Goal: Task Accomplishment & Management: Manage account settings

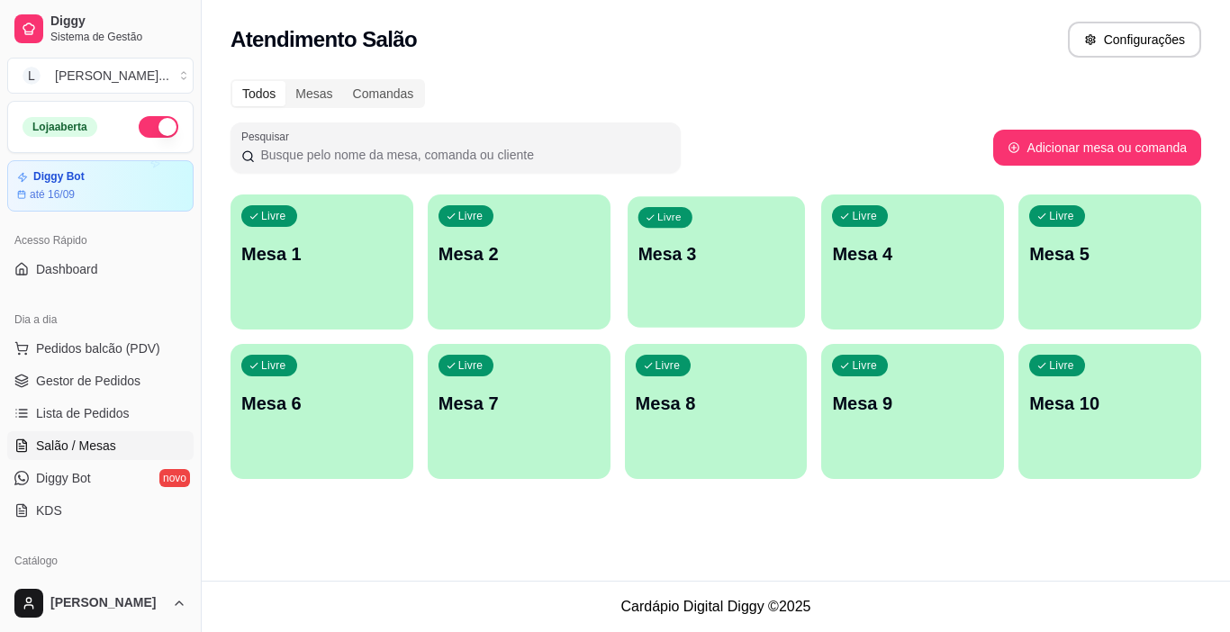
click at [680, 262] on p "Mesa 3" at bounding box center [715, 254] width 156 height 24
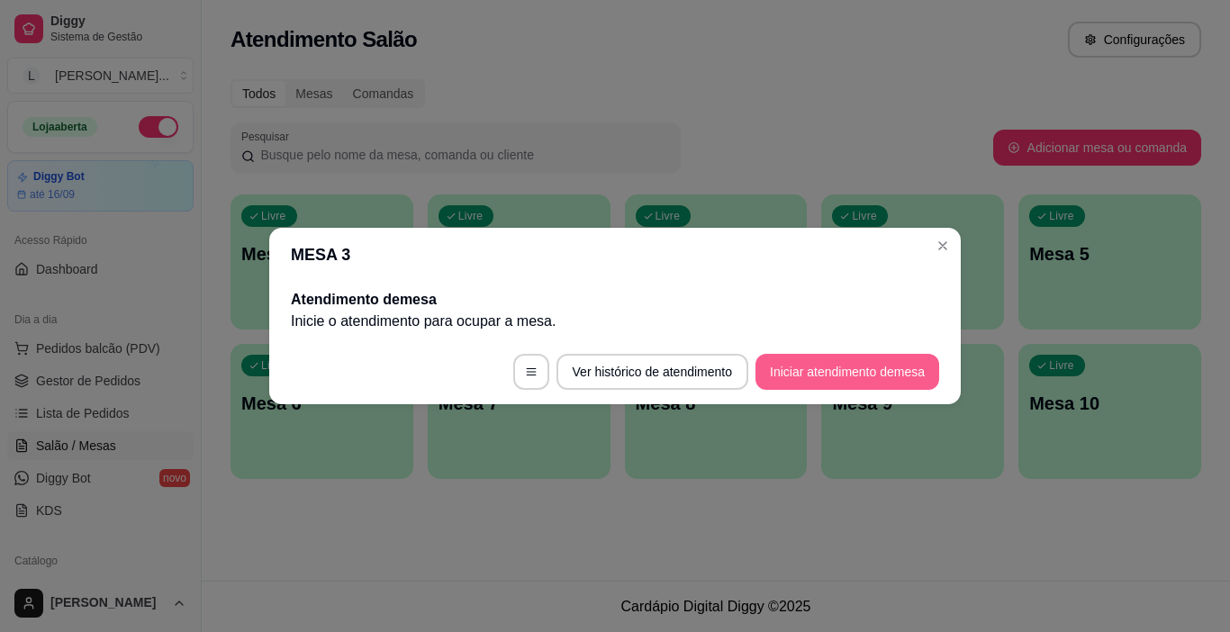
click at [815, 368] on button "Iniciar atendimento de mesa" at bounding box center [847, 372] width 184 height 36
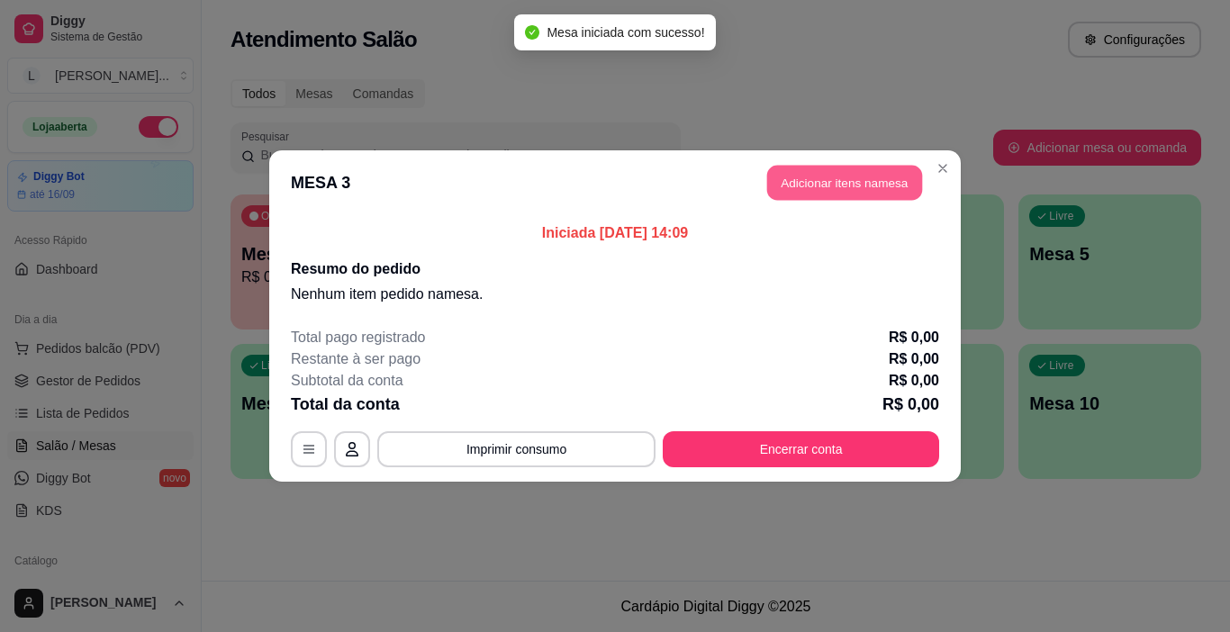
click at [867, 189] on button "Adicionar itens na mesa" at bounding box center [844, 183] width 155 height 35
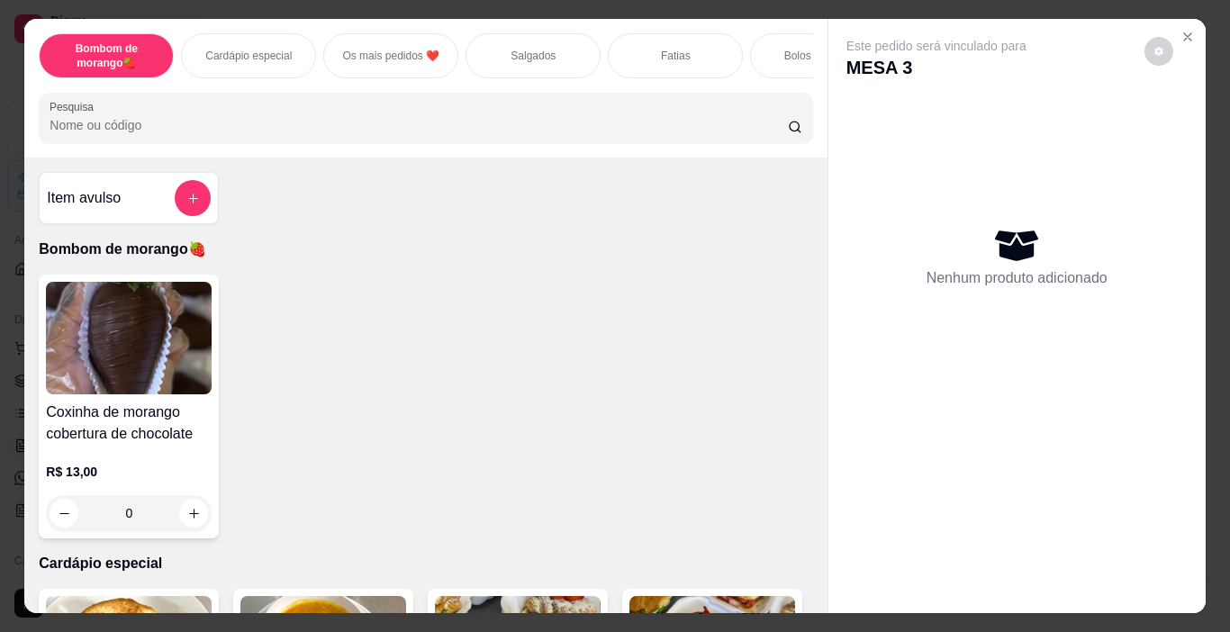
scroll to position [0, 15]
click at [250, 61] on div "Cardápio especial" at bounding box center [233, 55] width 135 height 45
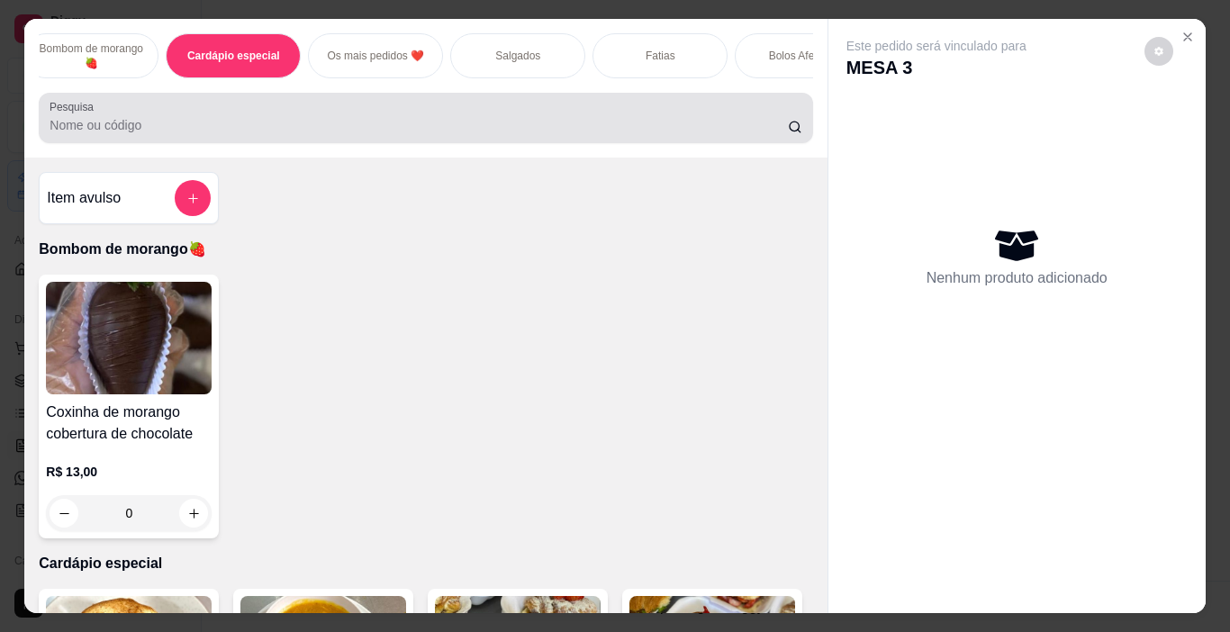
scroll to position [45, 0]
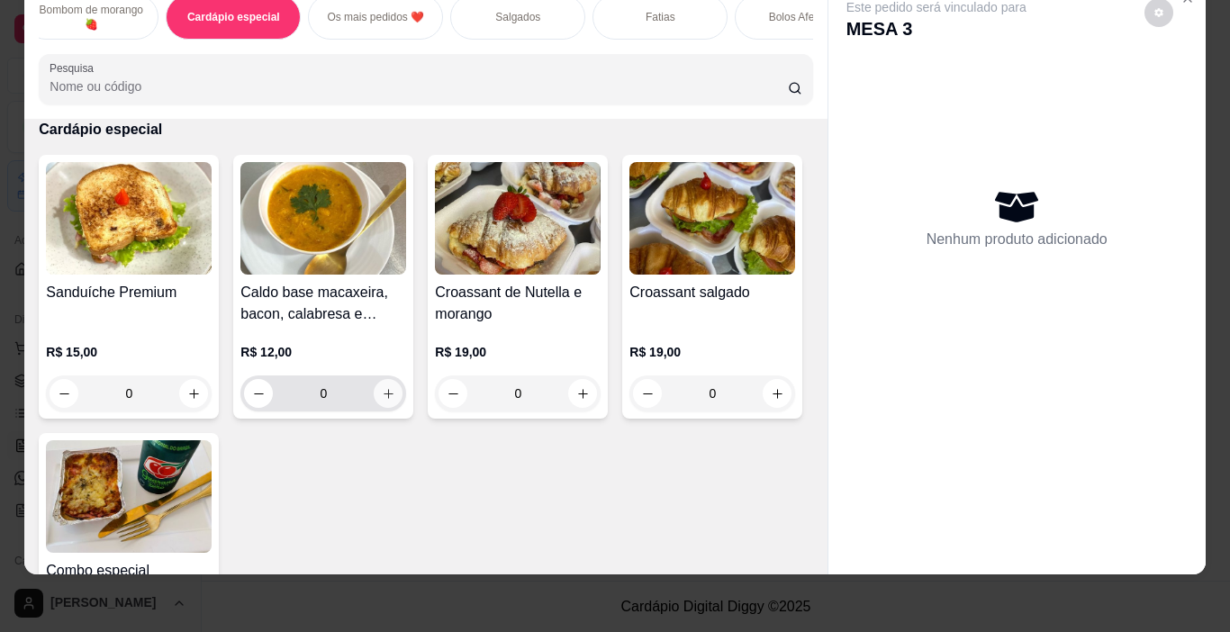
click at [374, 392] on button "increase-product-quantity" at bounding box center [388, 393] width 29 height 29
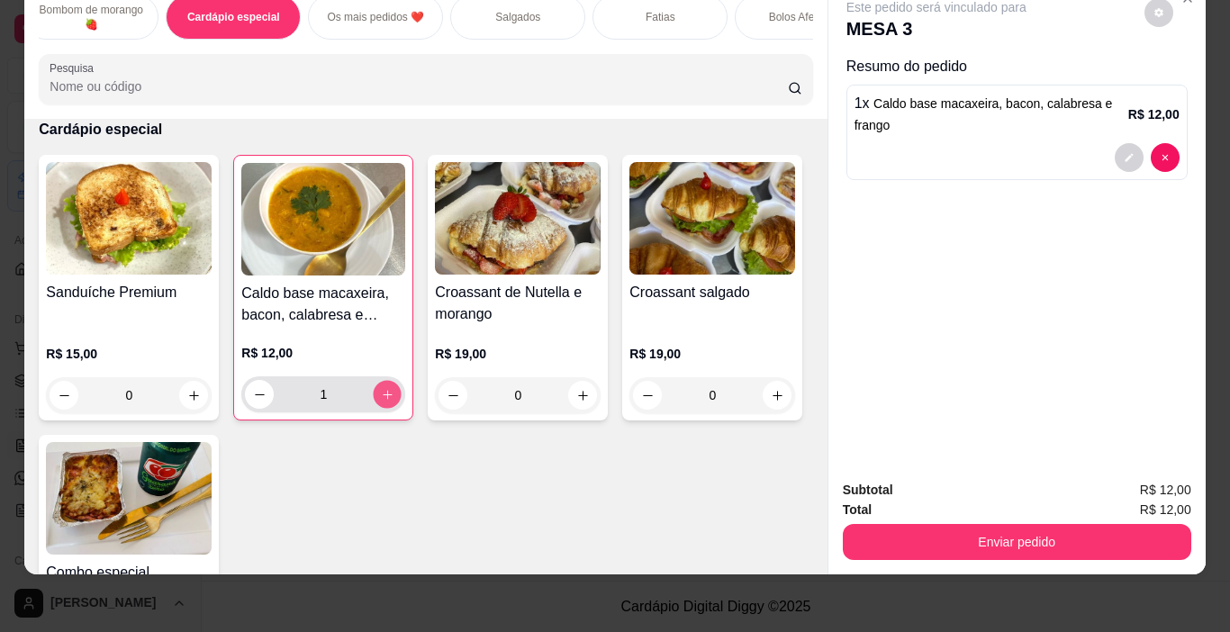
click at [383, 400] on icon "increase-product-quantity" at bounding box center [388, 395] width 14 height 14
type input "2"
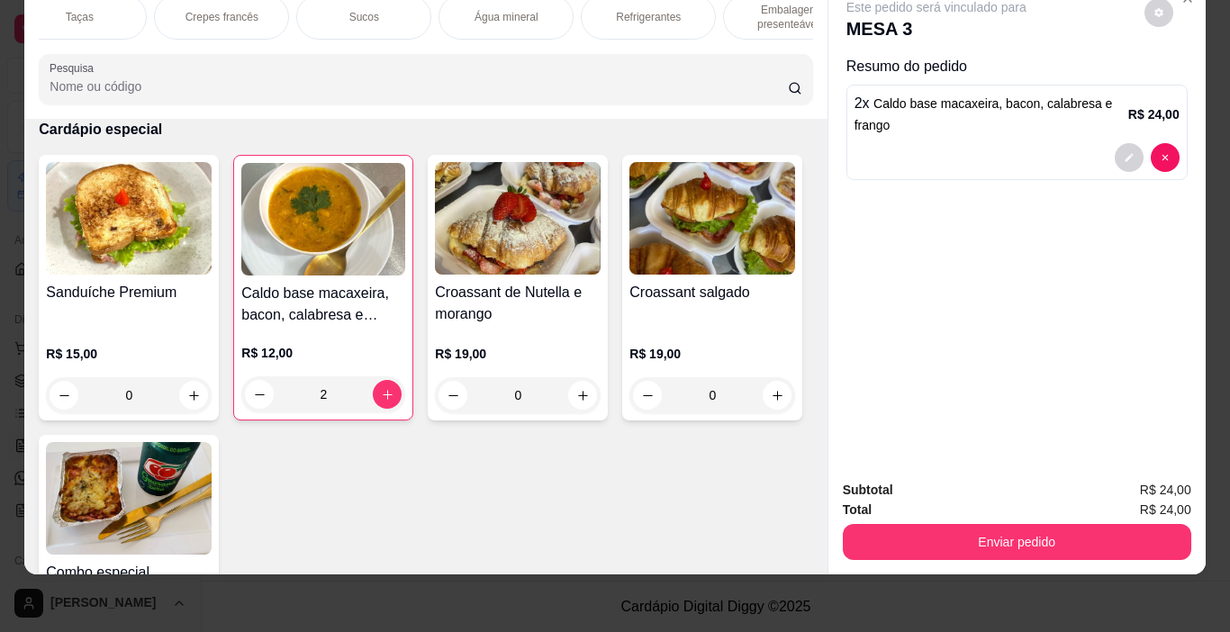
scroll to position [0, 2348]
click at [627, 19] on div "Refrigerantes" at bounding box center [602, 17] width 135 height 45
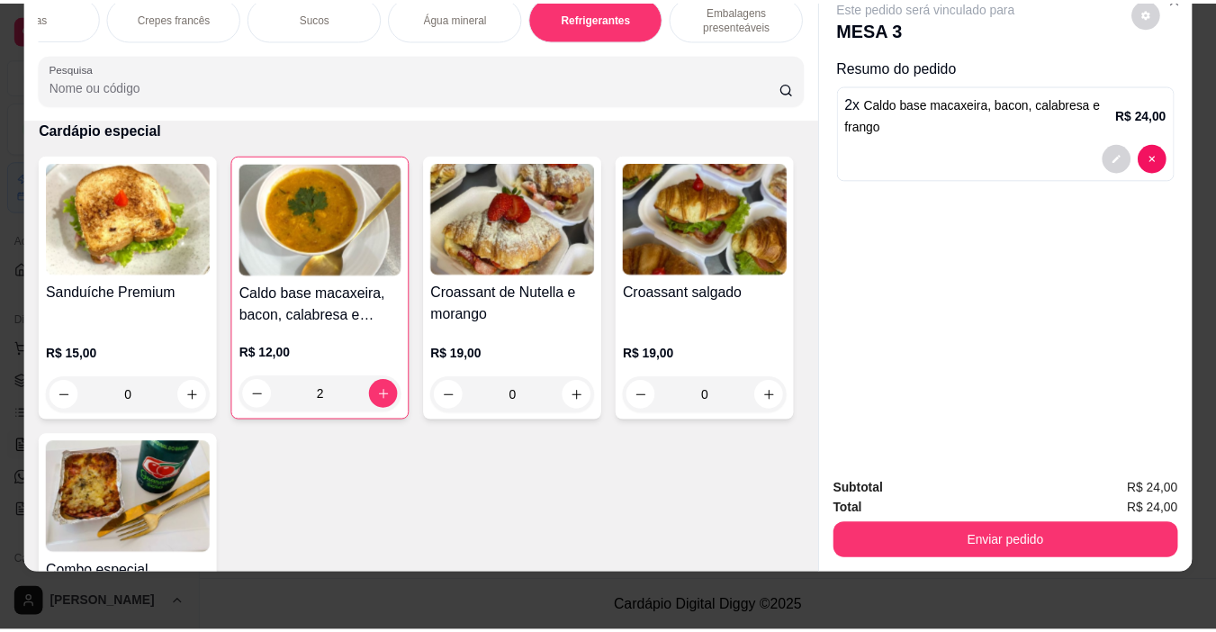
scroll to position [9978, 0]
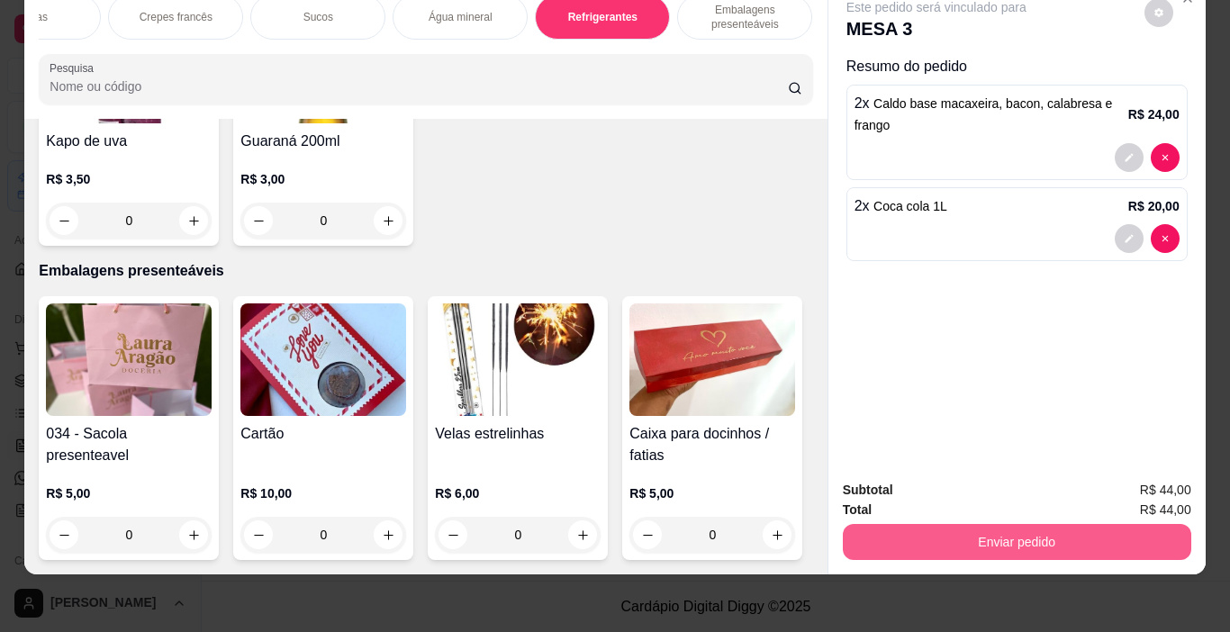
click at [997, 524] on button "Enviar pedido" at bounding box center [1016, 542] width 348 height 36
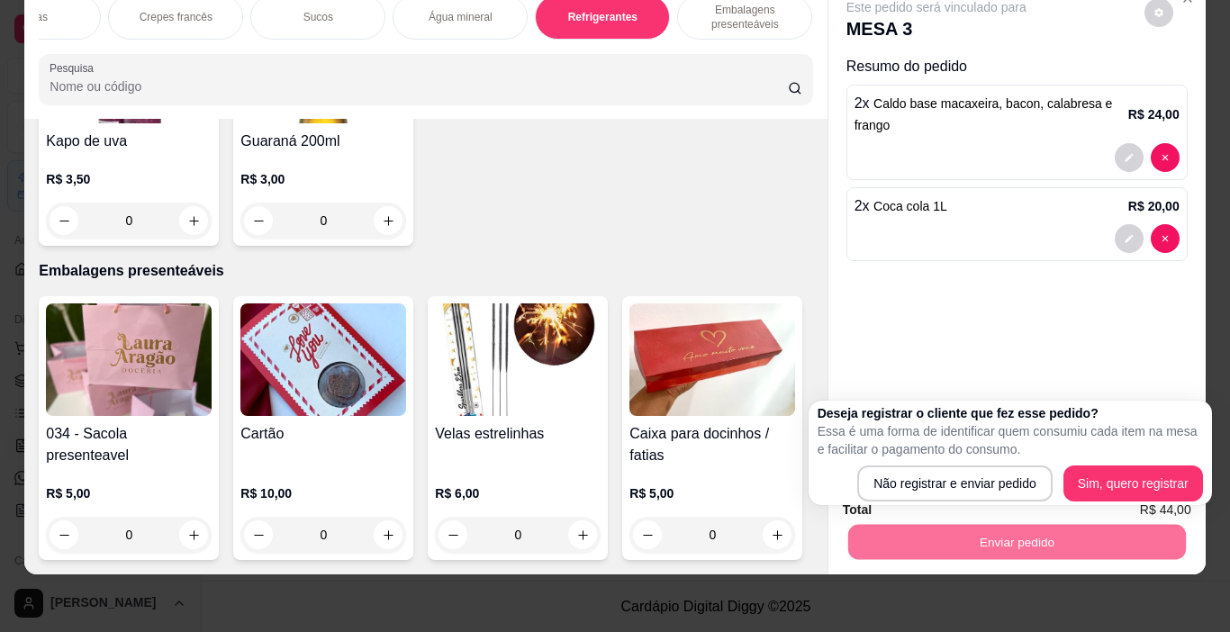
click at [1023, 303] on div "Este pedido será vinculado para MESA 3 Resumo do pedido 2 x Caldo base macaxeir…" at bounding box center [1016, 222] width 377 height 485
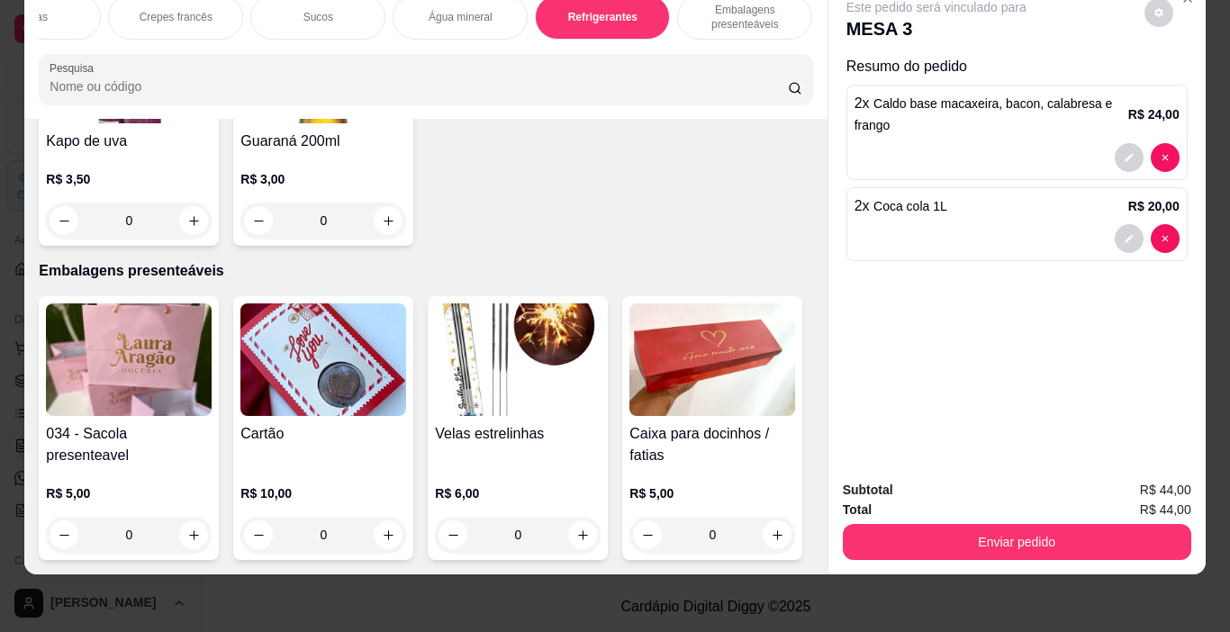
type input "1"
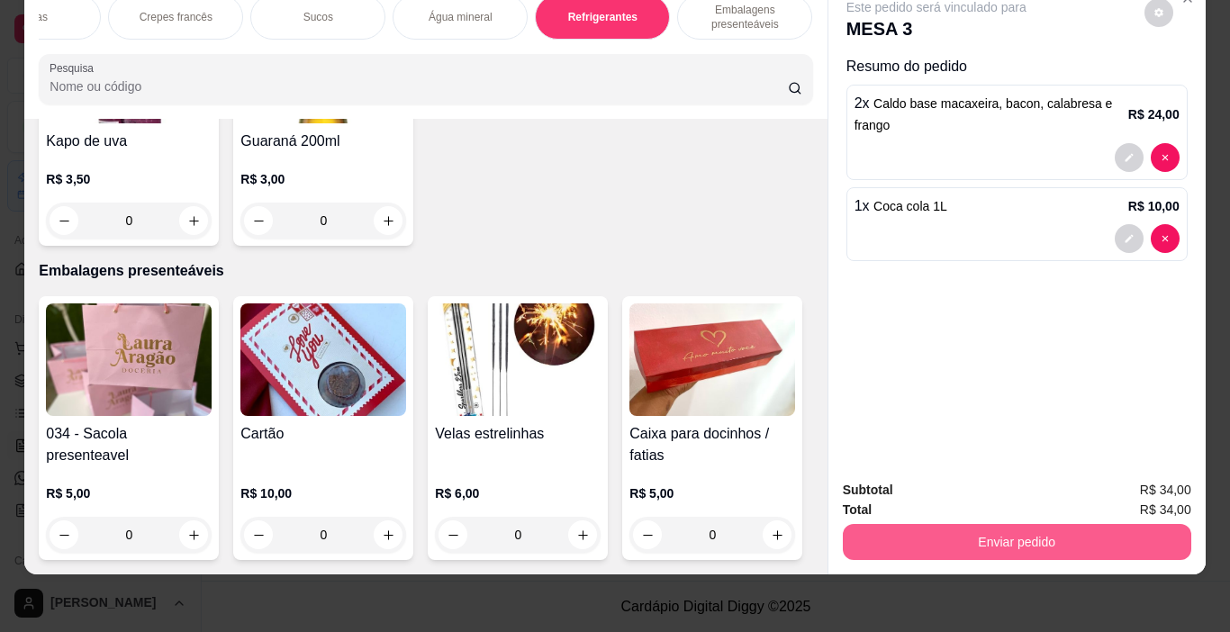
click at [976, 524] on button "Enviar pedido" at bounding box center [1016, 542] width 348 height 36
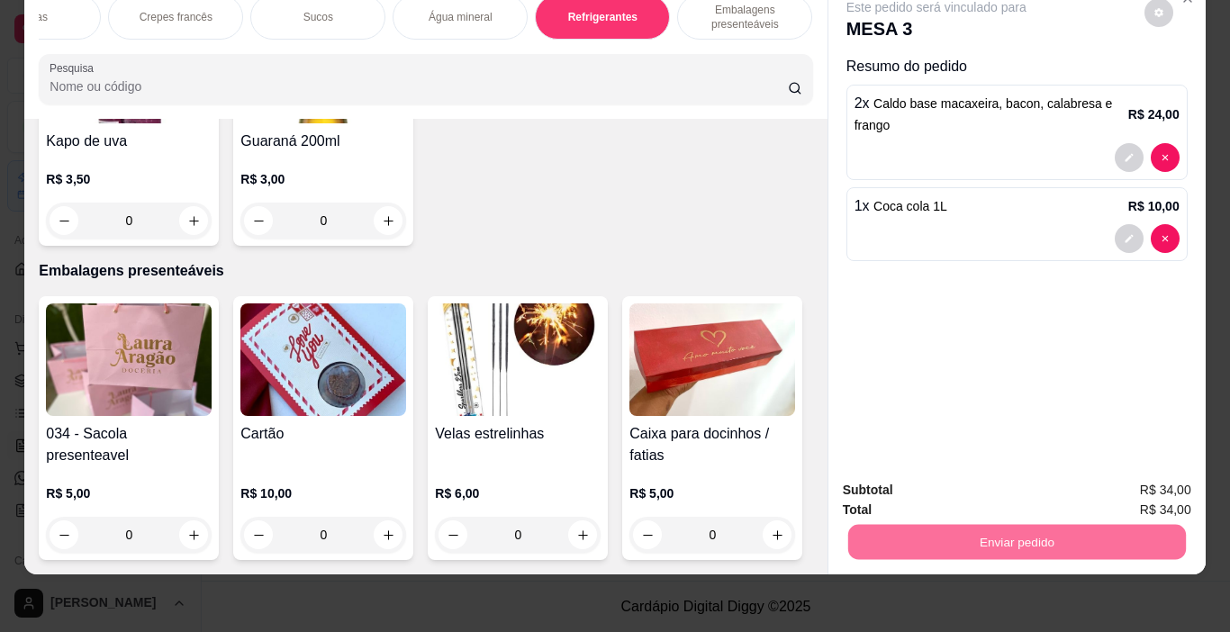
click at [967, 484] on button "Não registrar e enviar pedido" at bounding box center [956, 484] width 187 height 34
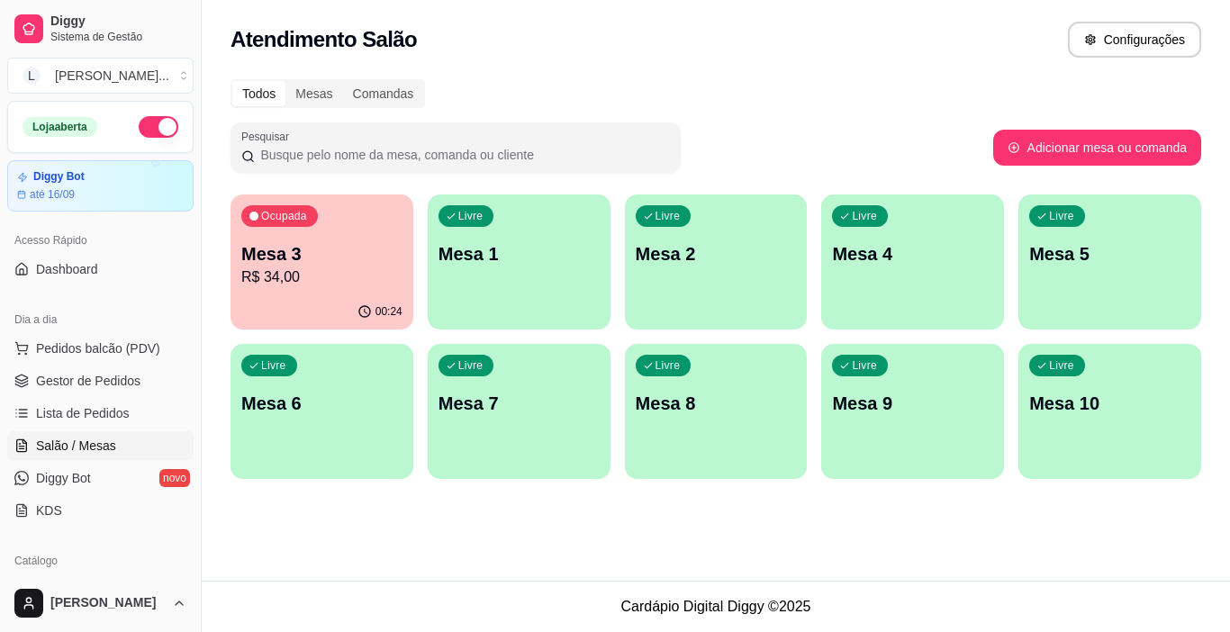
click at [122, 428] on ul "Pedidos balcão (PDV) Gestor de Pedidos Lista de Pedidos Salão / Mesas Diggy Bot…" at bounding box center [100, 429] width 186 height 191
click at [123, 414] on span "Lista de Pedidos" at bounding box center [83, 413] width 94 height 18
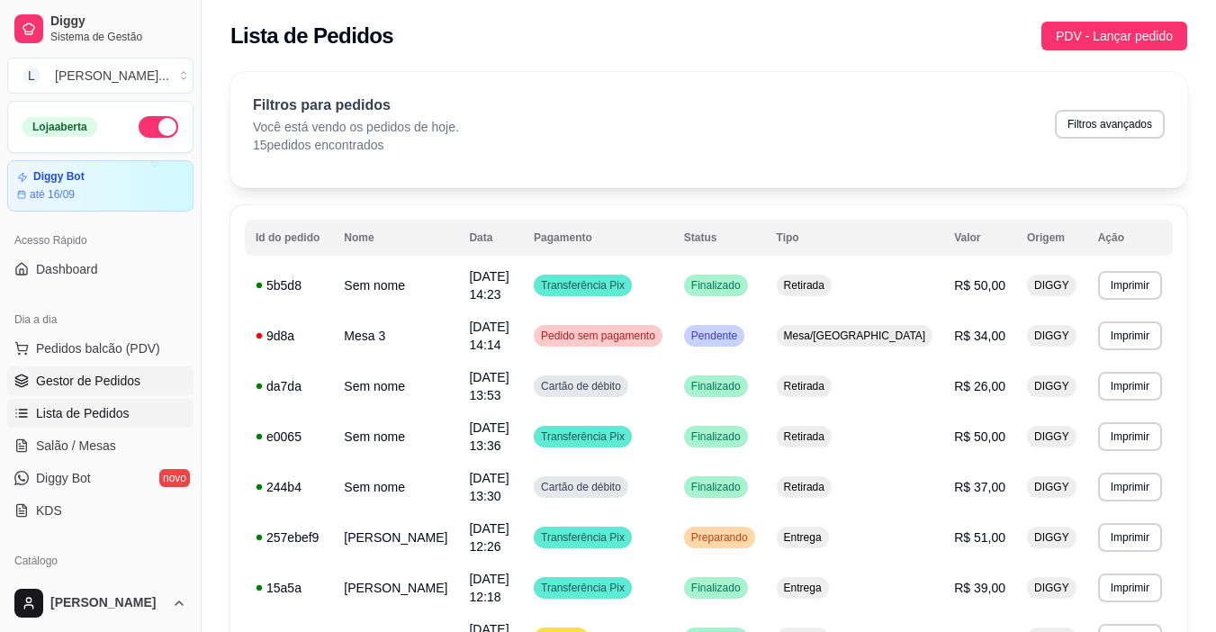
click at [134, 390] on link "Gestor de Pedidos" at bounding box center [100, 380] width 186 height 29
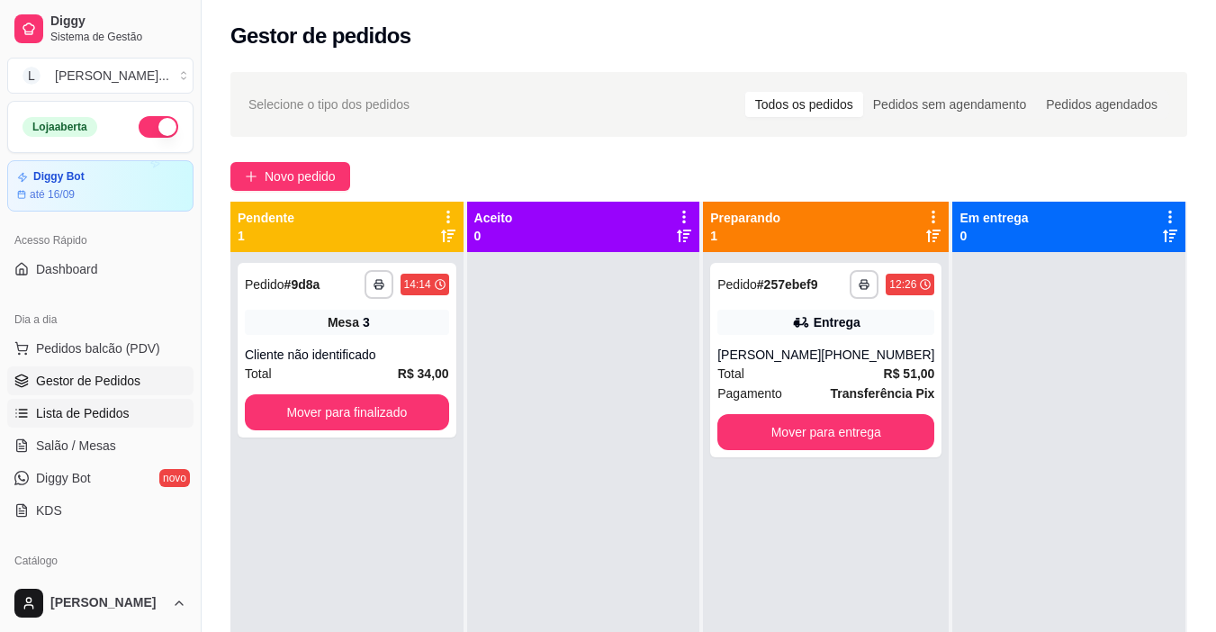
click at [105, 416] on span "Lista de Pedidos" at bounding box center [83, 413] width 94 height 18
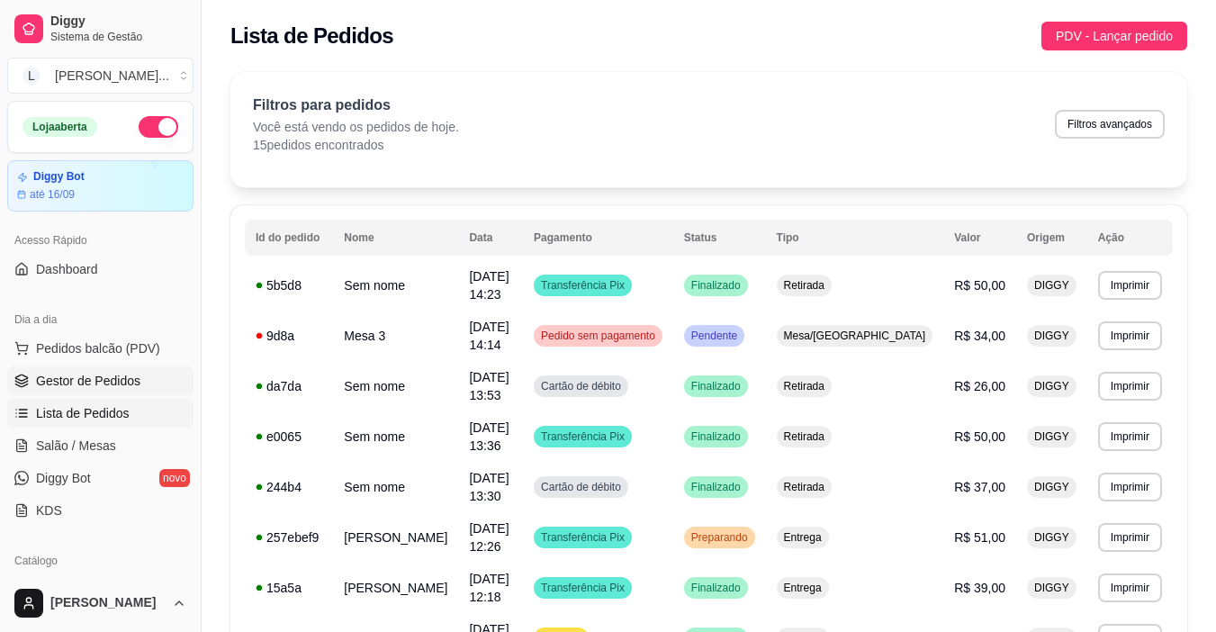
click at [106, 375] on span "Gestor de Pedidos" at bounding box center [88, 381] width 104 height 18
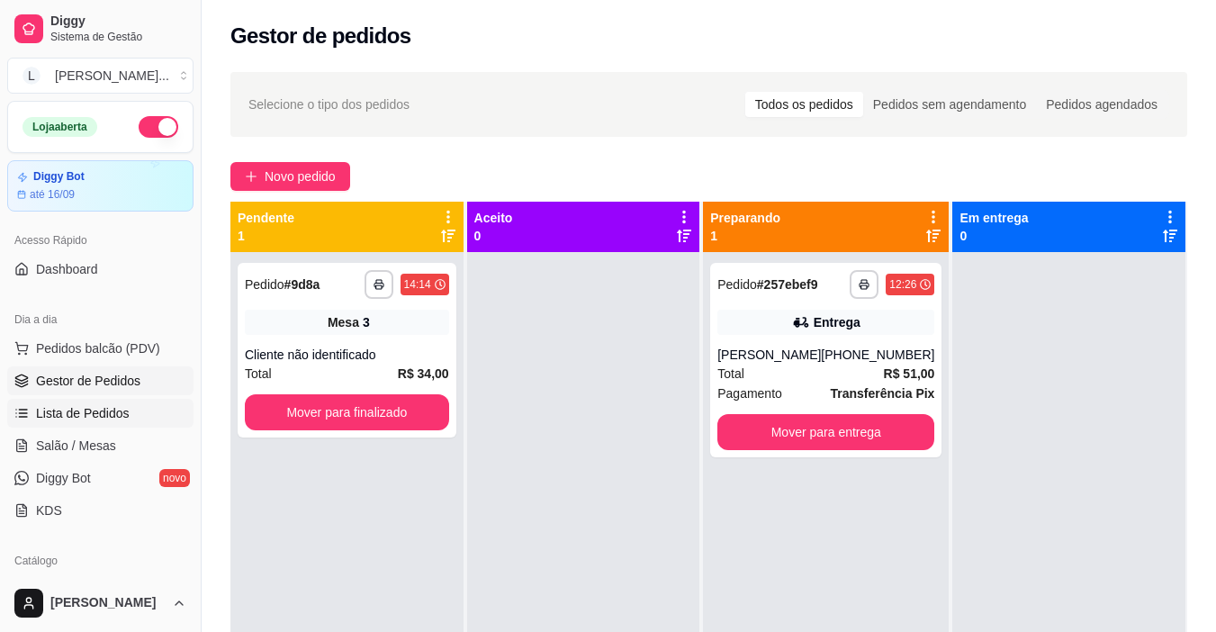
click at [107, 420] on span "Lista de Pedidos" at bounding box center [83, 413] width 94 height 18
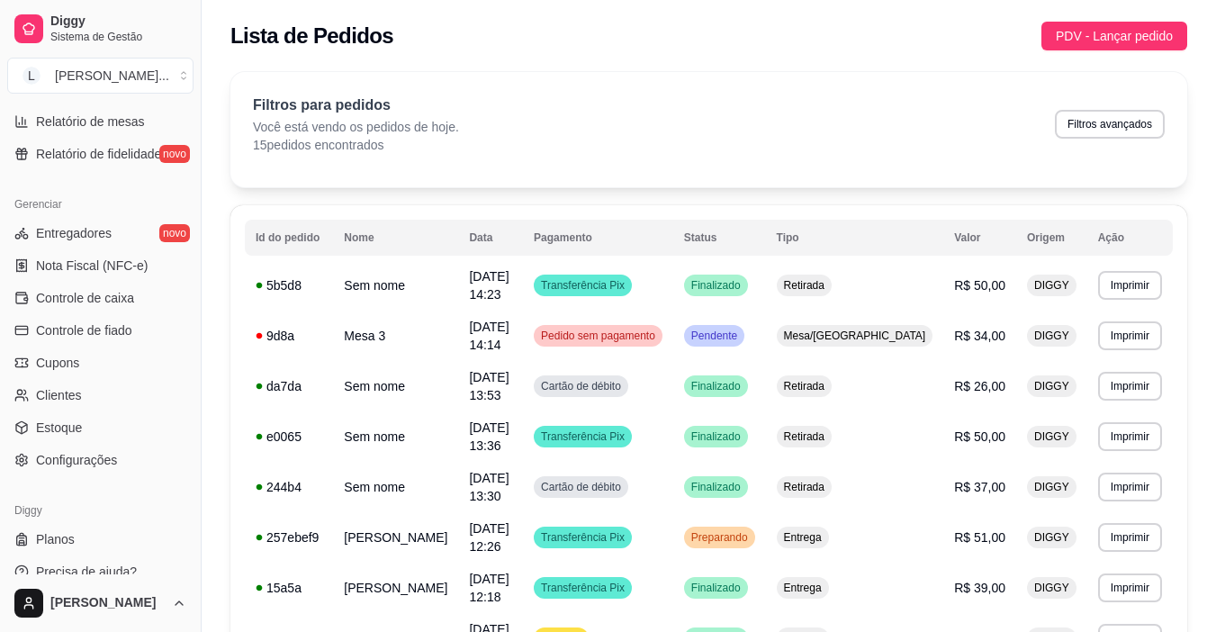
scroll to position [663, 0]
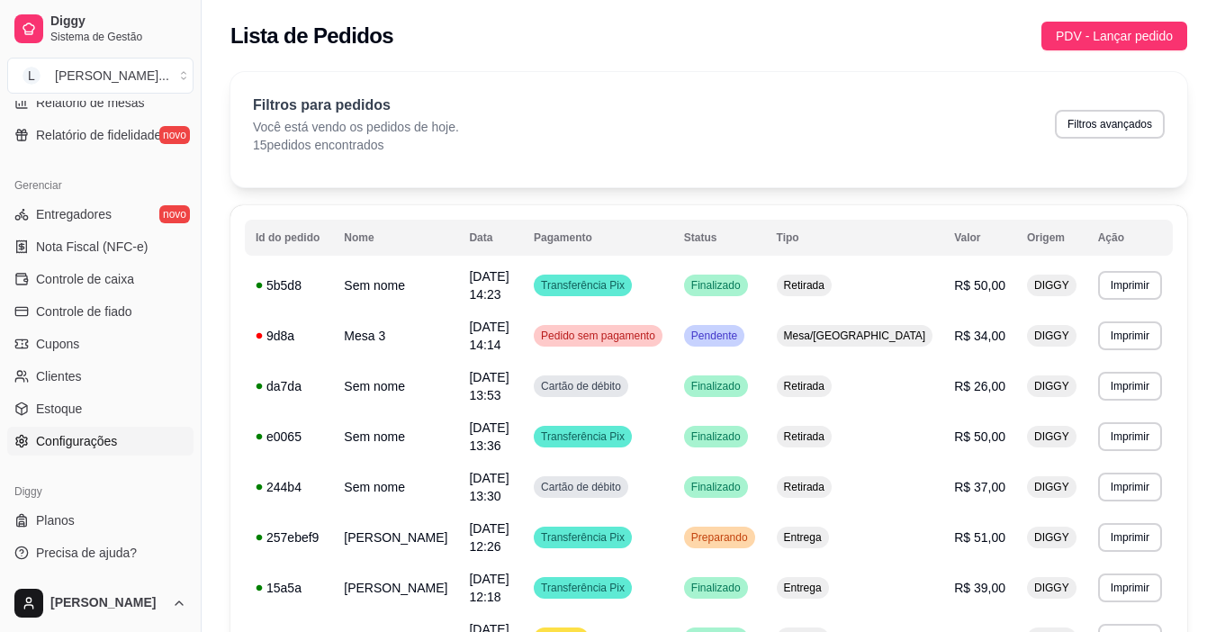
click at [121, 432] on link "Configurações" at bounding box center [100, 441] width 186 height 29
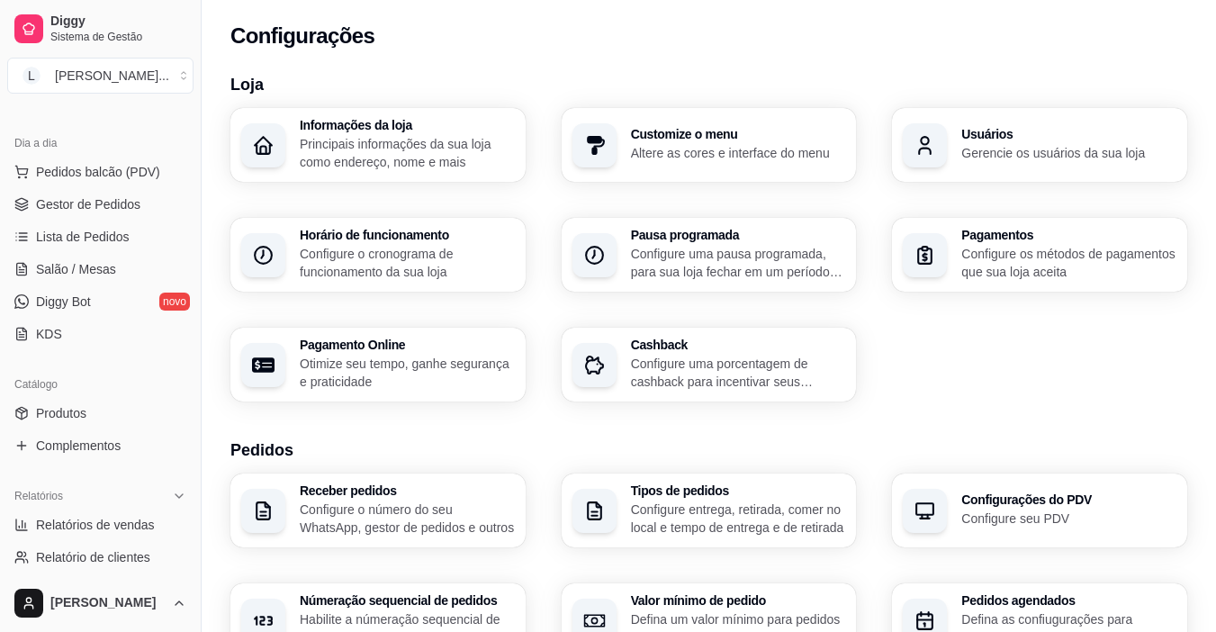
scroll to position [181, 0]
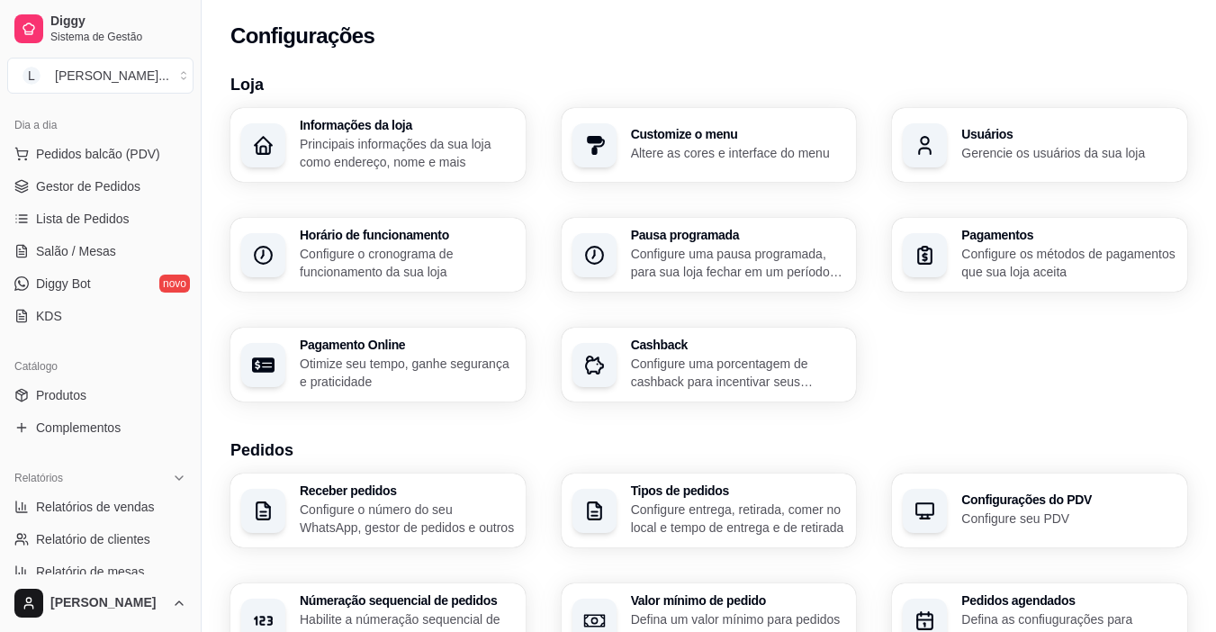
drag, startPoint x: 203, startPoint y: 234, endPoint x: 205, endPoint y: 254, distance: 19.9
click at [205, 253] on button "Toggle Sidebar" at bounding box center [201, 316] width 14 height 632
click at [205, 253] on div "Loja Informações da loja Principais informações da sua loja como endereço, nome…" at bounding box center [709, 639] width 1014 height 1157
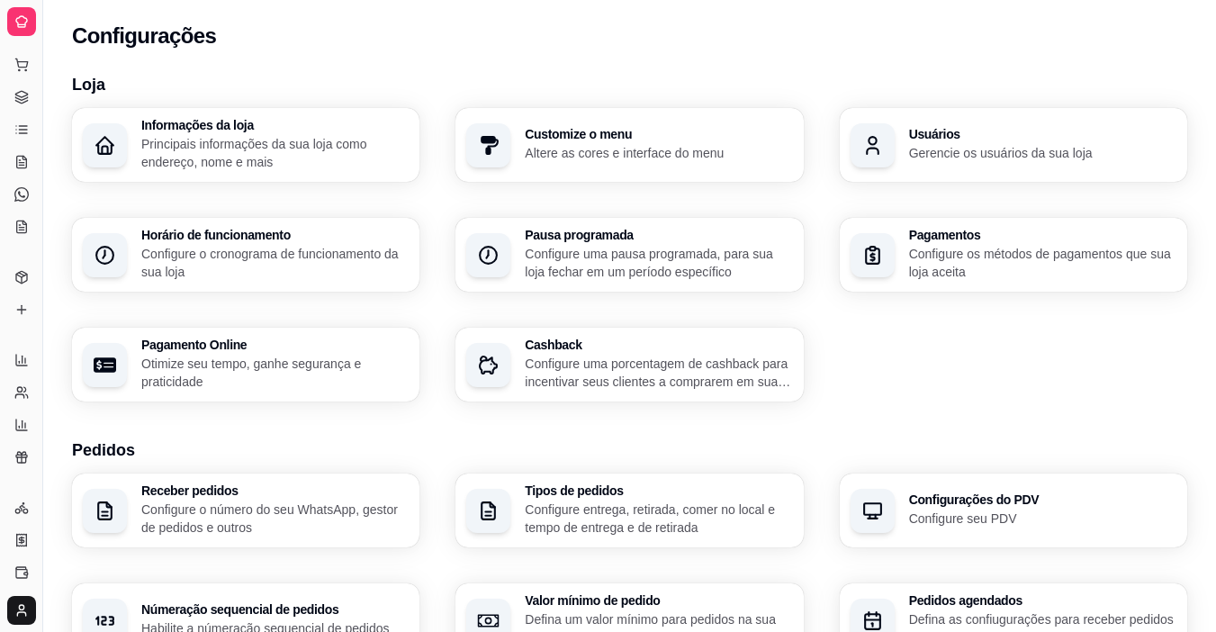
scroll to position [48, 0]
click at [43, 302] on button "Toggle Sidebar" at bounding box center [42, 316] width 14 height 632
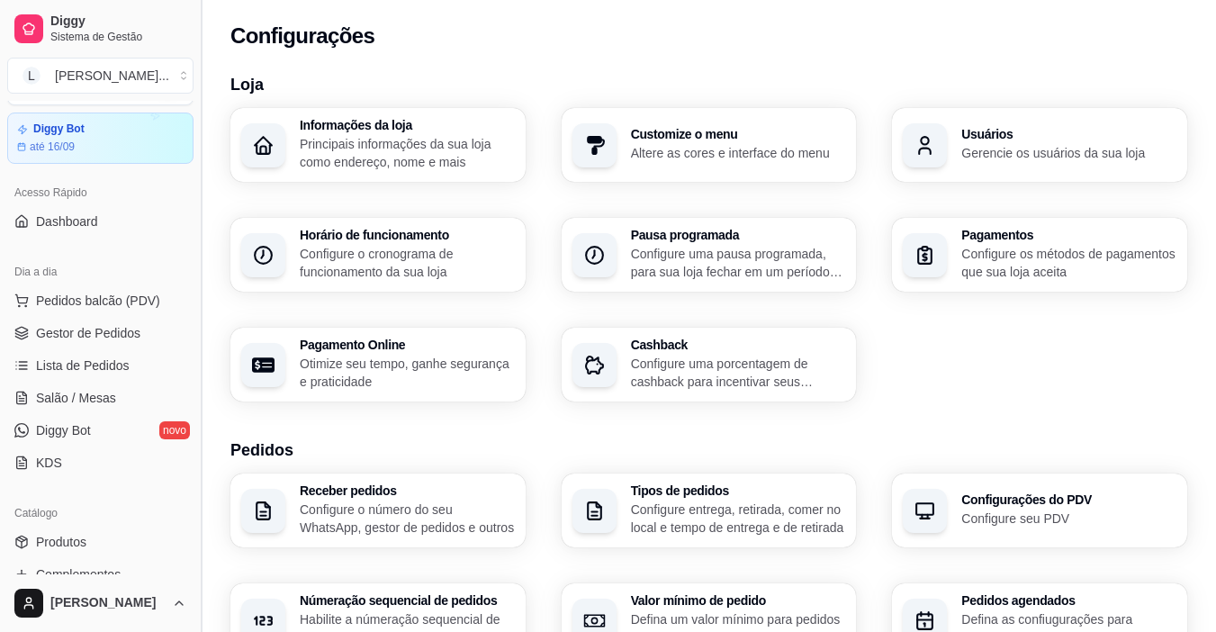
scroll to position [194, 0]
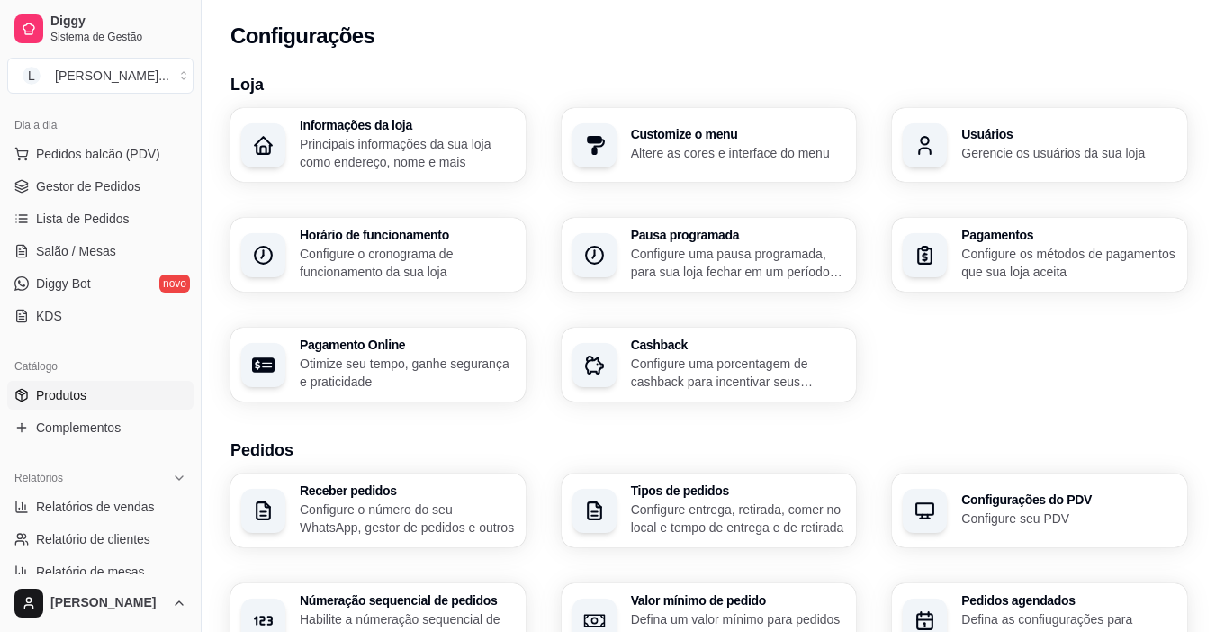
click at [90, 403] on link "Produtos" at bounding box center [100, 395] width 186 height 29
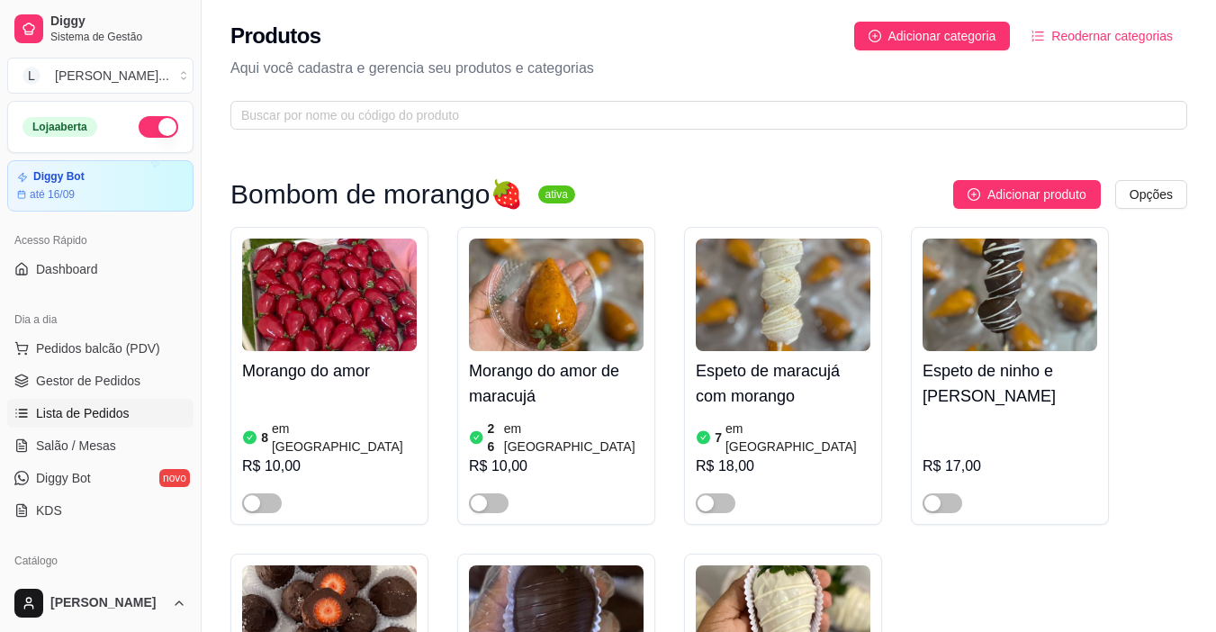
click at [117, 409] on span "Lista de Pedidos" at bounding box center [83, 413] width 94 height 18
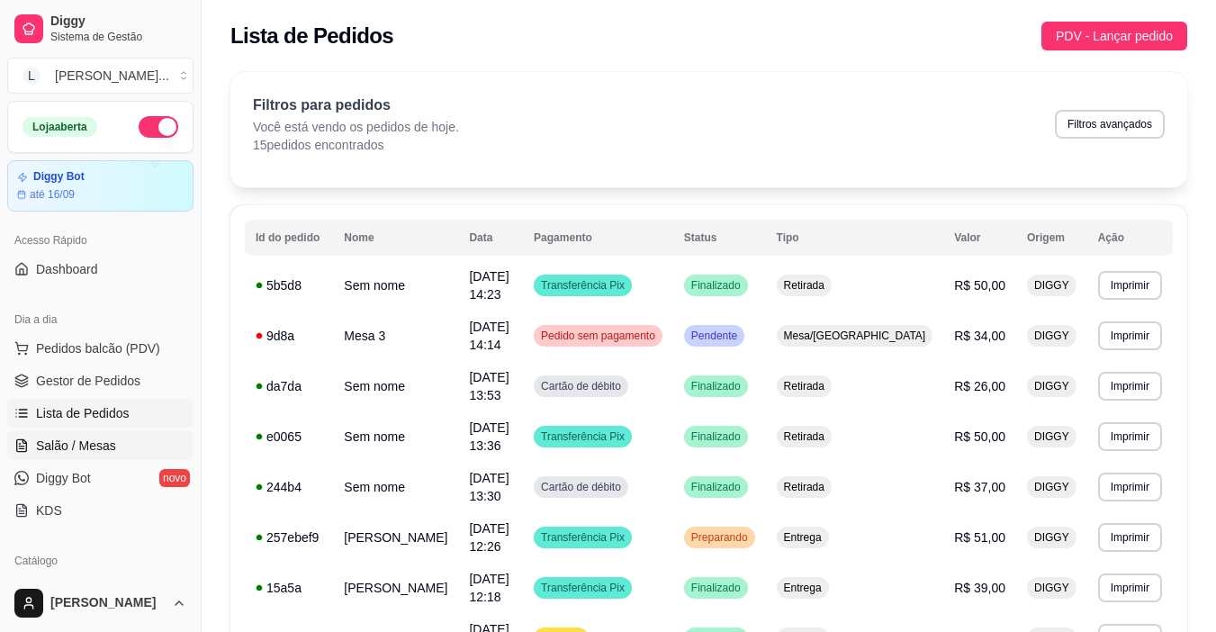
click at [99, 445] on span "Salão / Mesas" at bounding box center [76, 446] width 80 height 18
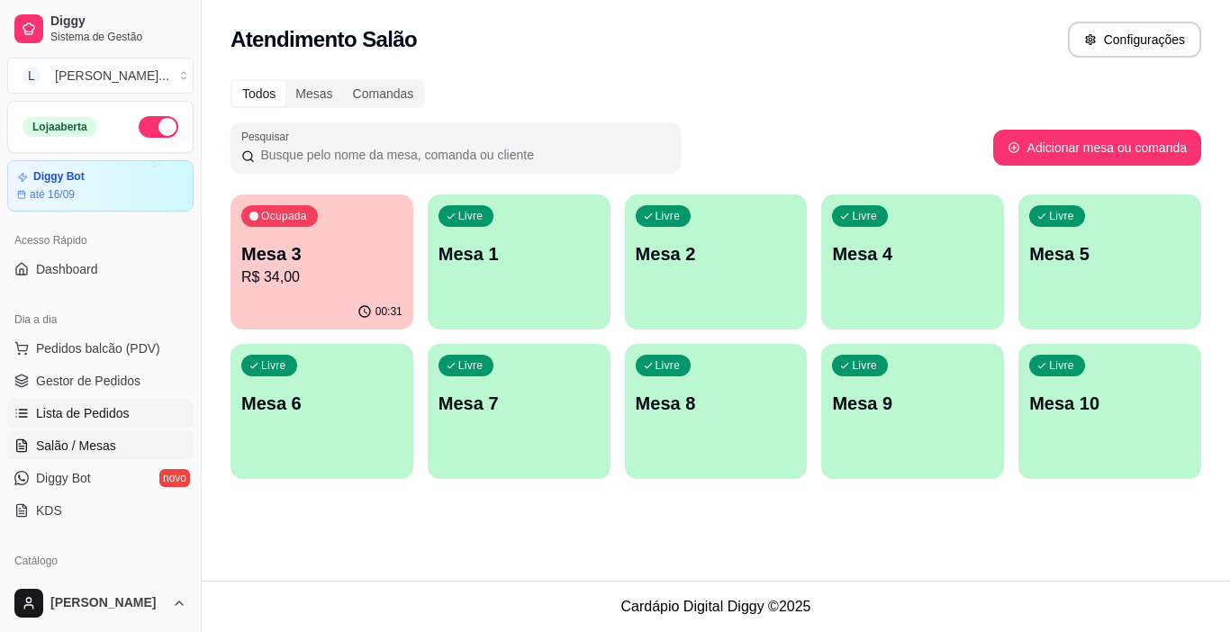
click at [94, 407] on span "Lista de Pedidos" at bounding box center [83, 413] width 94 height 18
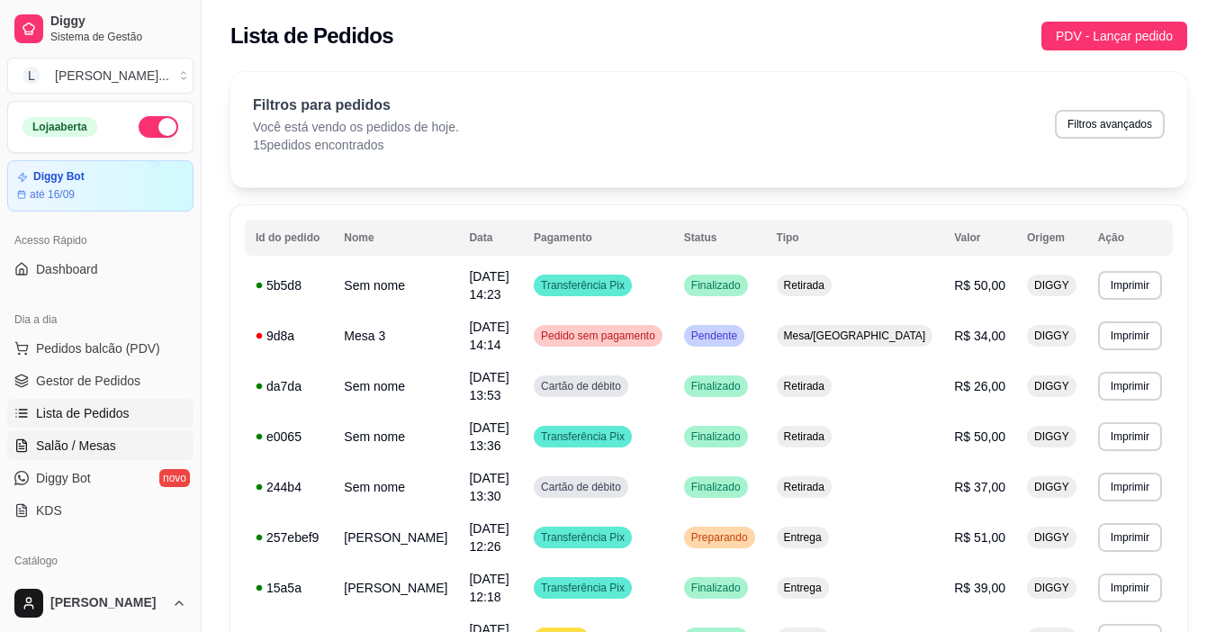
click at [115, 438] on link "Salão / Mesas" at bounding box center [100, 445] width 186 height 29
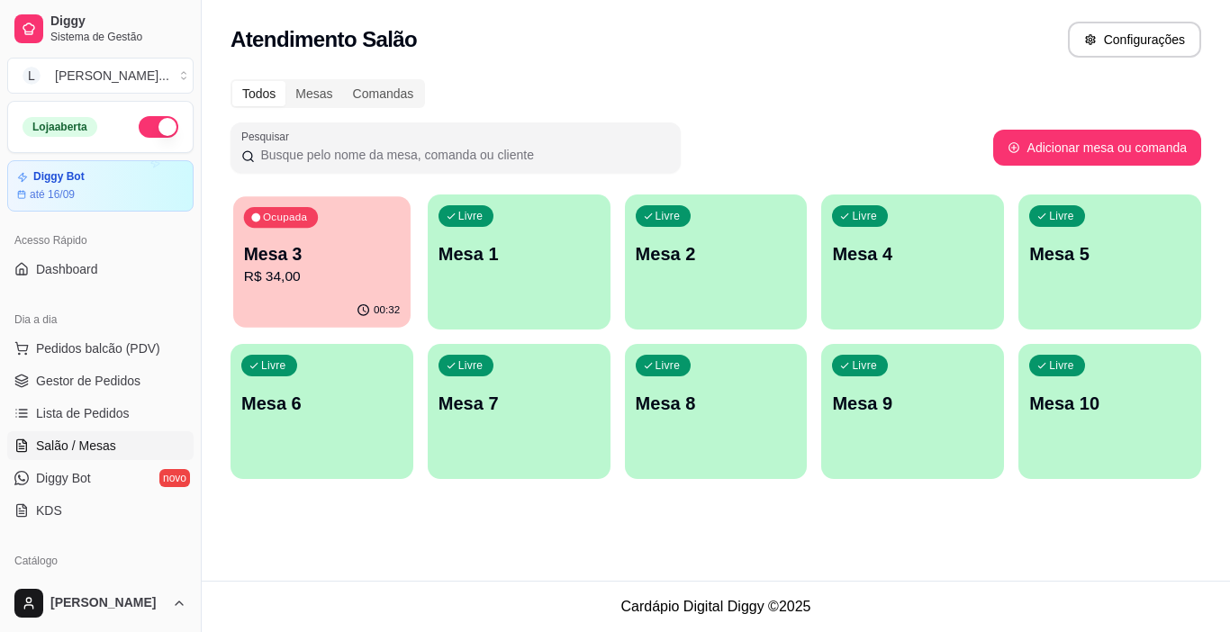
click at [320, 240] on div "Ocupada Mesa 3 R$ 34,00" at bounding box center [321, 244] width 177 height 97
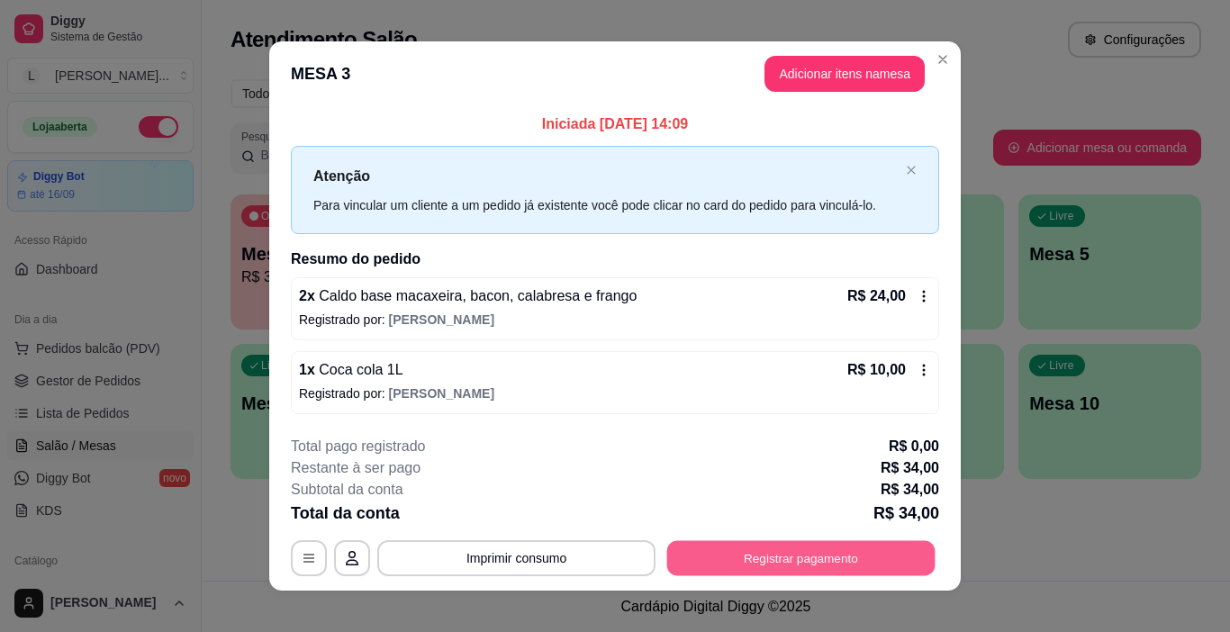
click at [811, 572] on button "Registrar pagamento" at bounding box center [801, 557] width 268 height 35
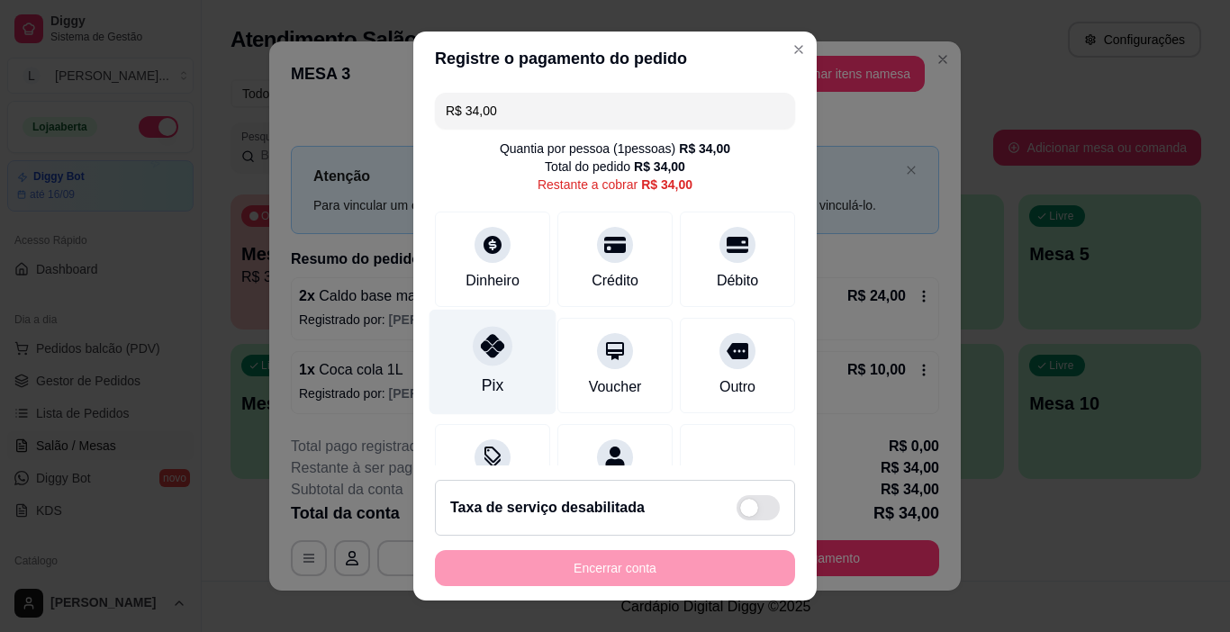
click at [485, 356] on icon at bounding box center [492, 345] width 23 height 23
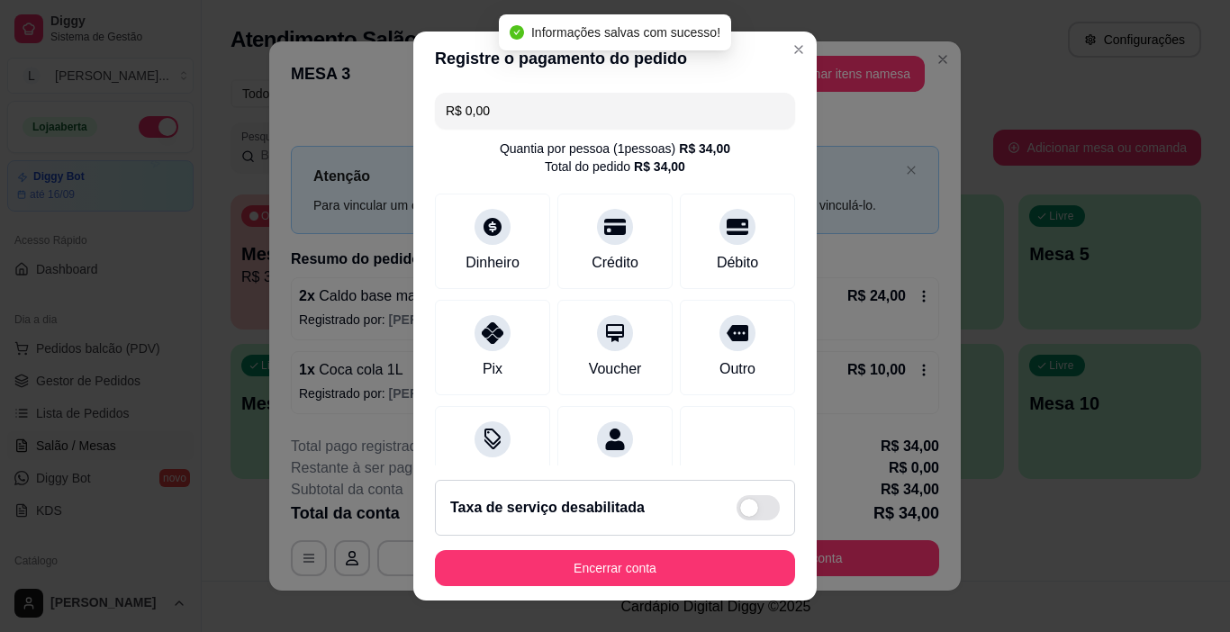
type input "R$ 0,00"
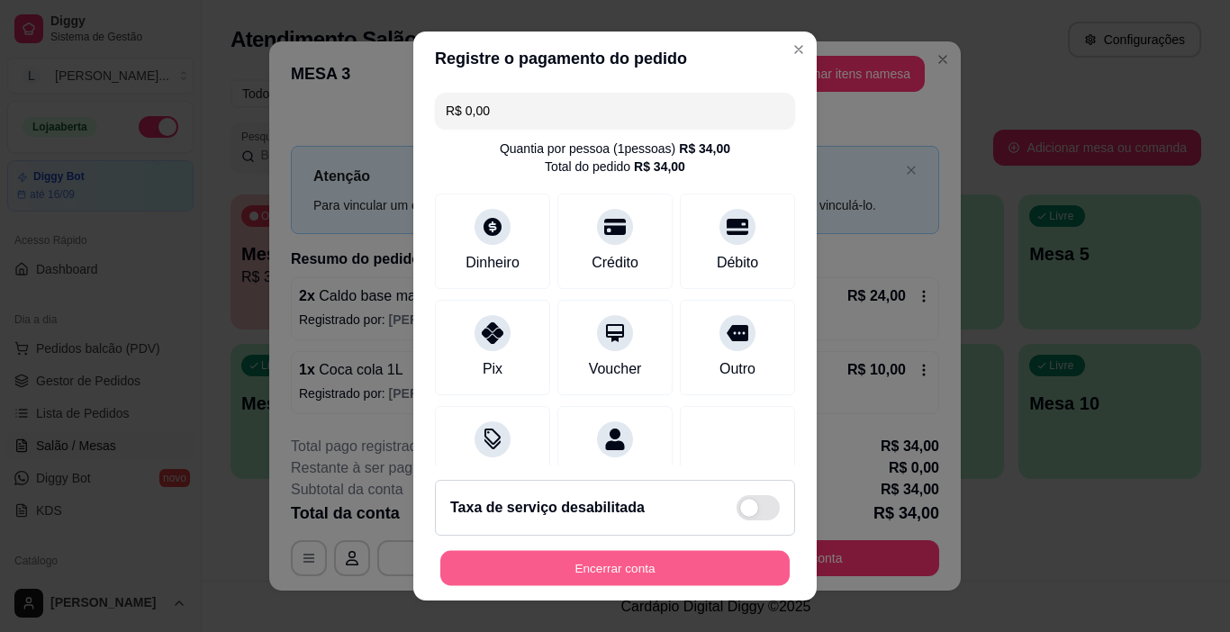
click at [575, 572] on button "Encerrar conta" at bounding box center [614, 568] width 349 height 35
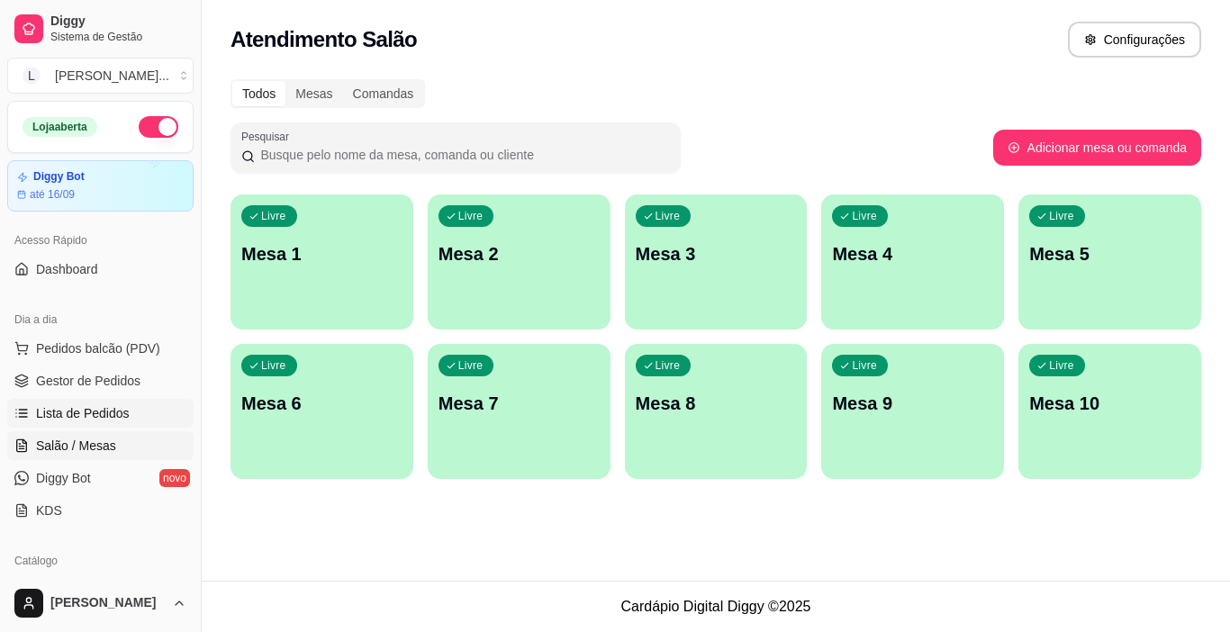
click at [140, 420] on link "Lista de Pedidos" at bounding box center [100, 413] width 186 height 29
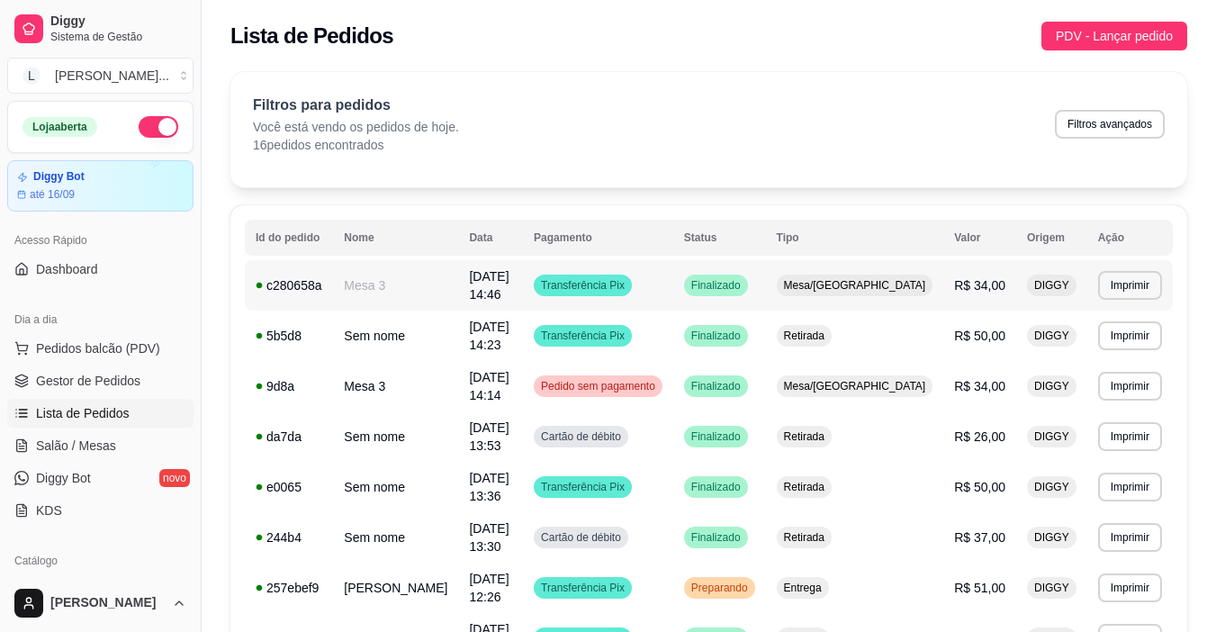
click at [632, 293] on div "Transferência Pix" at bounding box center [583, 286] width 98 height 22
click at [176, 74] on button "L [PERSON_NAME] ..." at bounding box center [100, 76] width 186 height 36
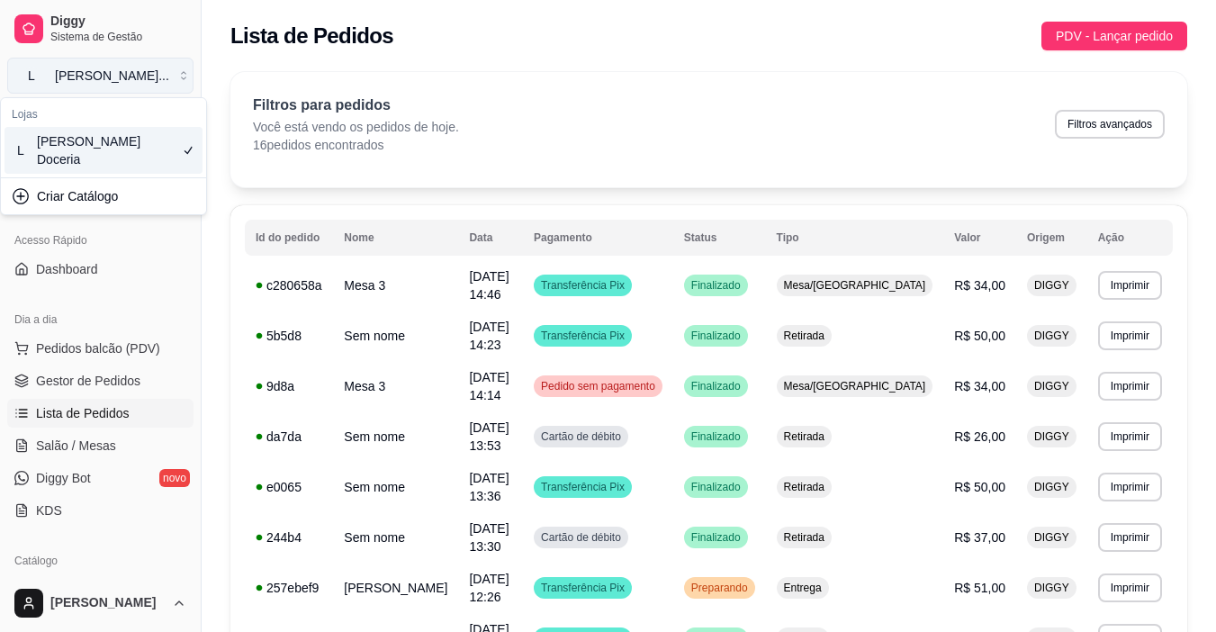
click at [176, 74] on button "L [PERSON_NAME] ..." at bounding box center [100, 76] width 186 height 36
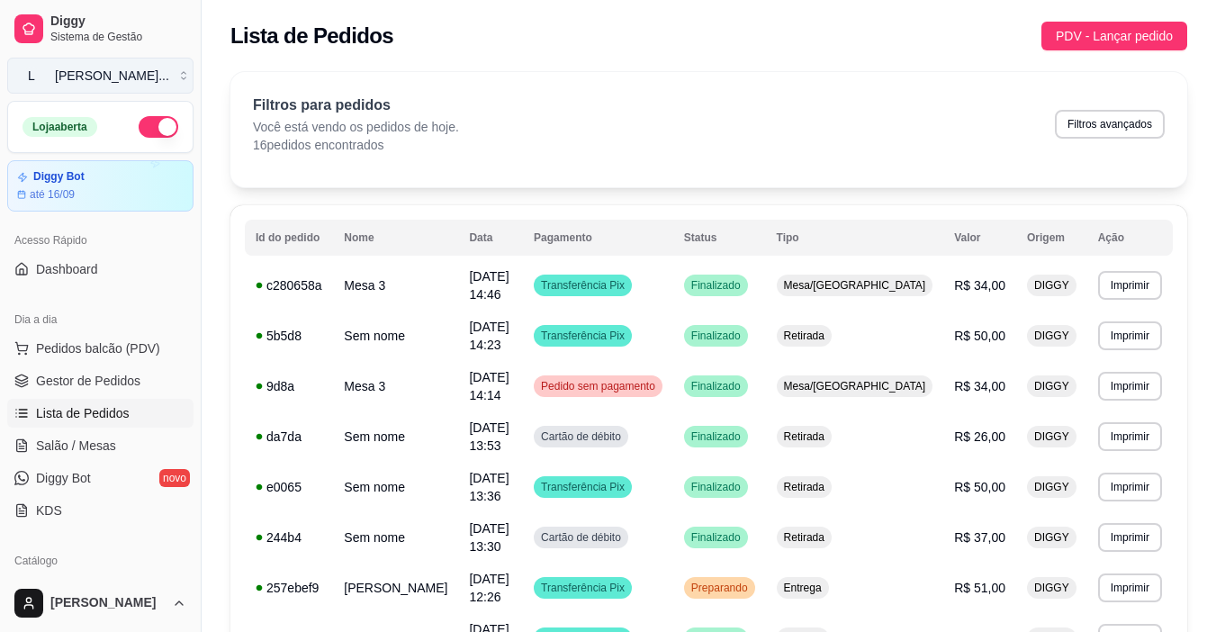
click at [177, 80] on button "L [PERSON_NAME] ..." at bounding box center [100, 76] width 186 height 36
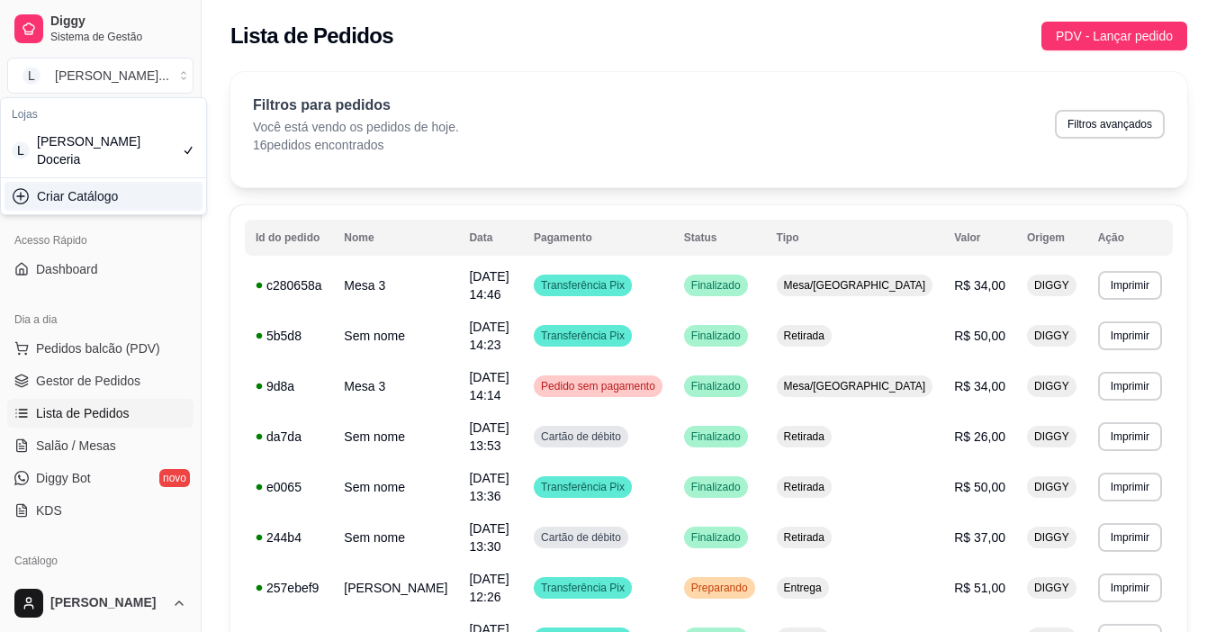
click at [131, 192] on div "Criar Catálogo" at bounding box center [104, 196] width 198 height 29
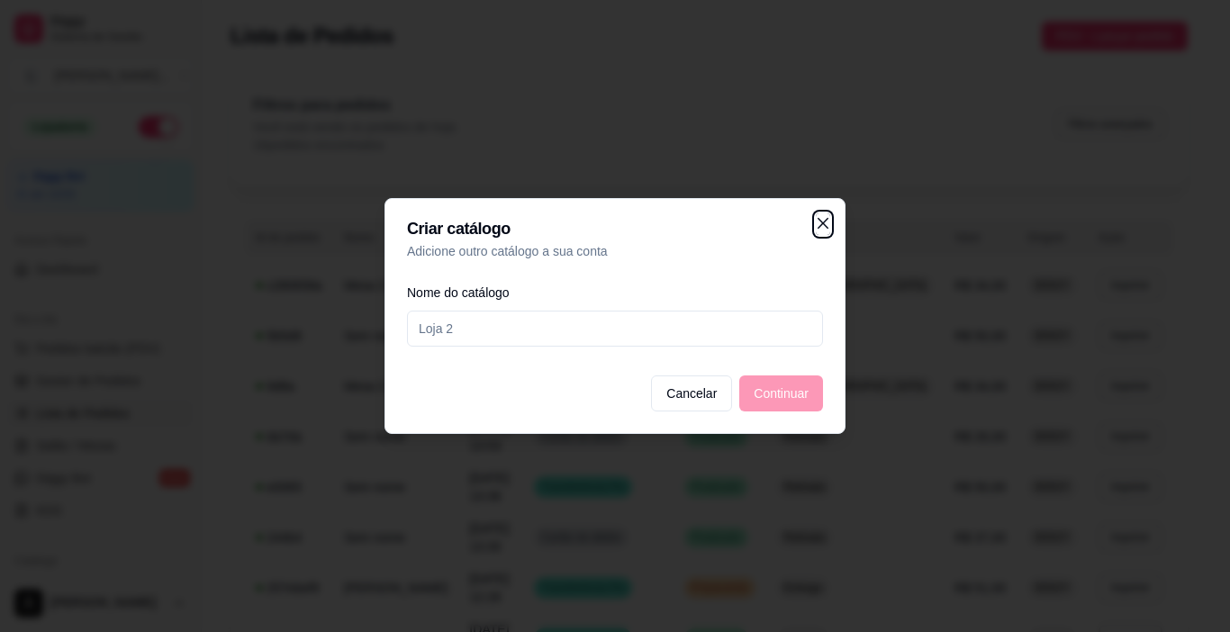
click at [819, 225] on icon "close" at bounding box center [822, 223] width 14 height 14
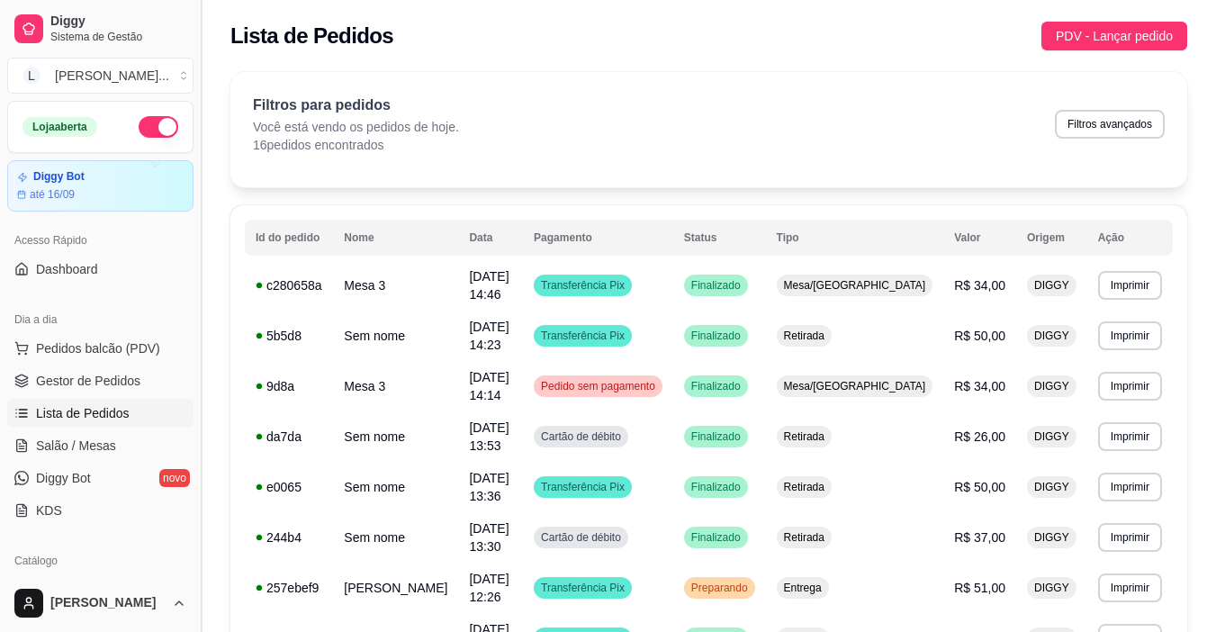
drag, startPoint x: 194, startPoint y: 248, endPoint x: 196, endPoint y: 266, distance: 18.2
click at [196, 266] on button "Toggle Sidebar" at bounding box center [201, 316] width 14 height 632
click at [118, 390] on link "Gestor de Pedidos" at bounding box center [100, 380] width 186 height 29
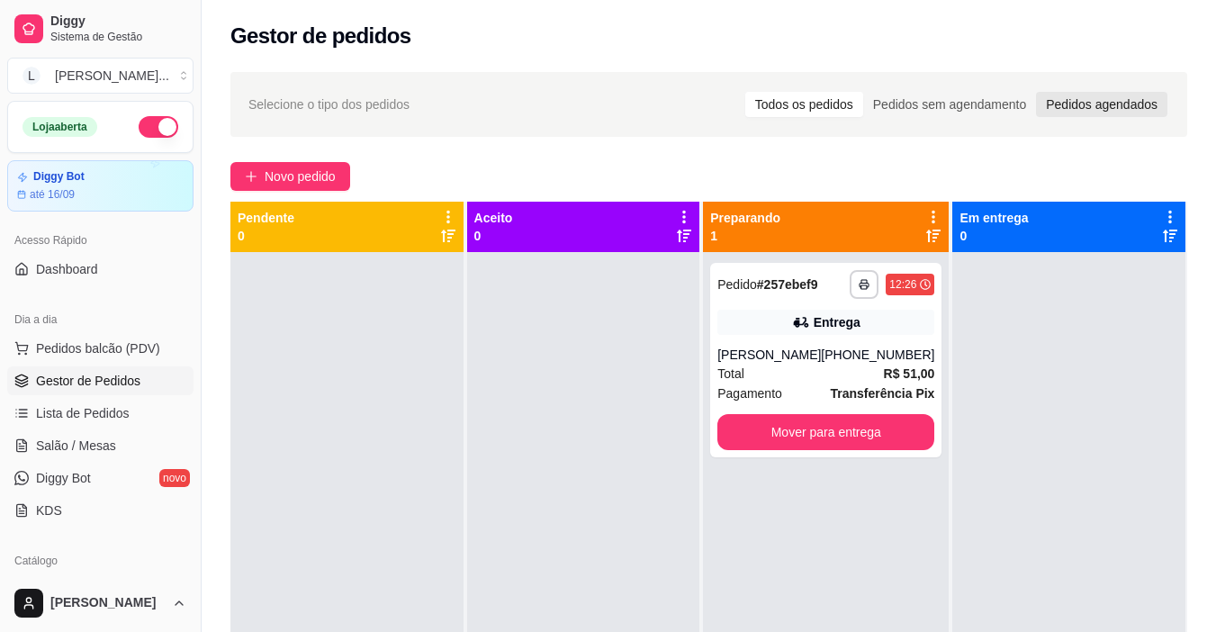
click at [1068, 104] on div "Pedidos agendados" at bounding box center [1101, 104] width 131 height 25
click at [1036, 92] on input "Pedidos agendados" at bounding box center [1036, 92] width 0 height 0
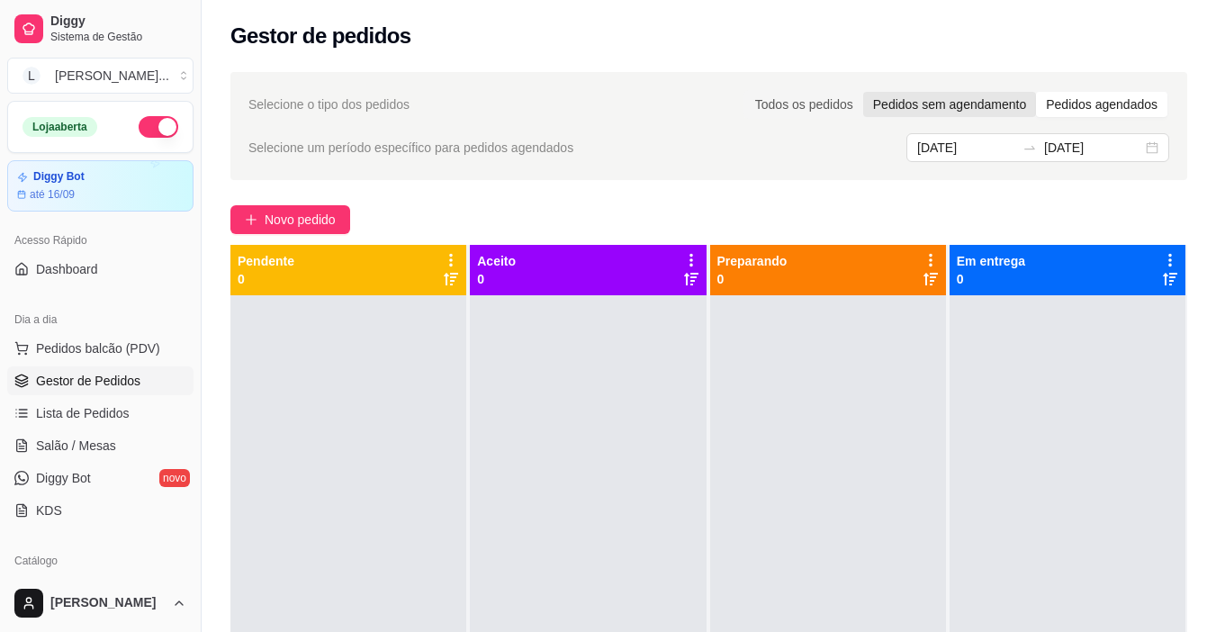
click at [971, 109] on div "Pedidos sem agendamento" at bounding box center [949, 104] width 173 height 25
click at [863, 92] on input "Pedidos sem agendamento" at bounding box center [863, 92] width 0 height 0
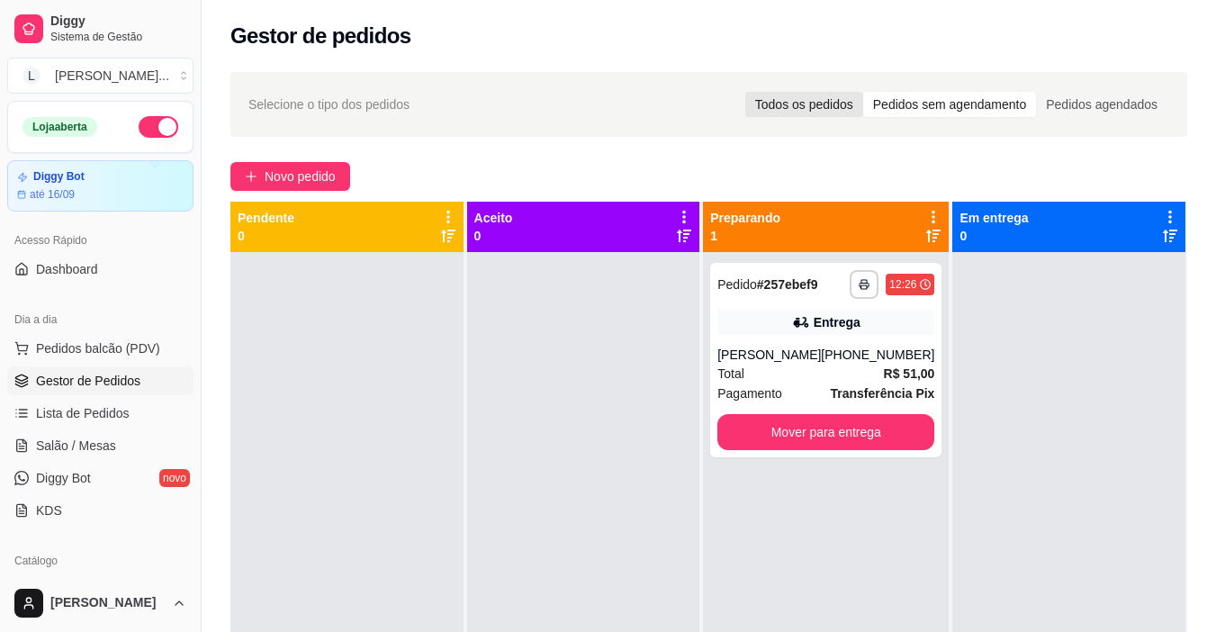
click at [830, 105] on div "Todos os pedidos" at bounding box center [804, 104] width 118 height 25
click at [745, 92] on input "Todos os pedidos" at bounding box center [745, 92] width 0 height 0
click at [302, 186] on button "Novo pedido" at bounding box center [290, 176] width 120 height 29
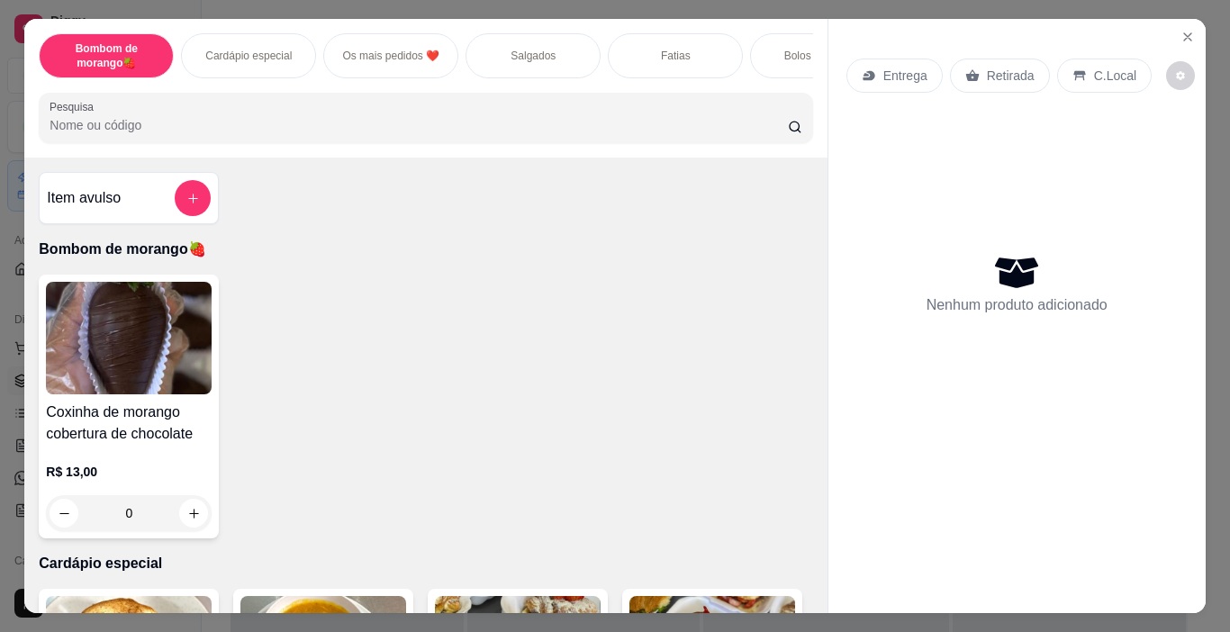
click at [234, 49] on p "Cardápio especial" at bounding box center [248, 56] width 86 height 14
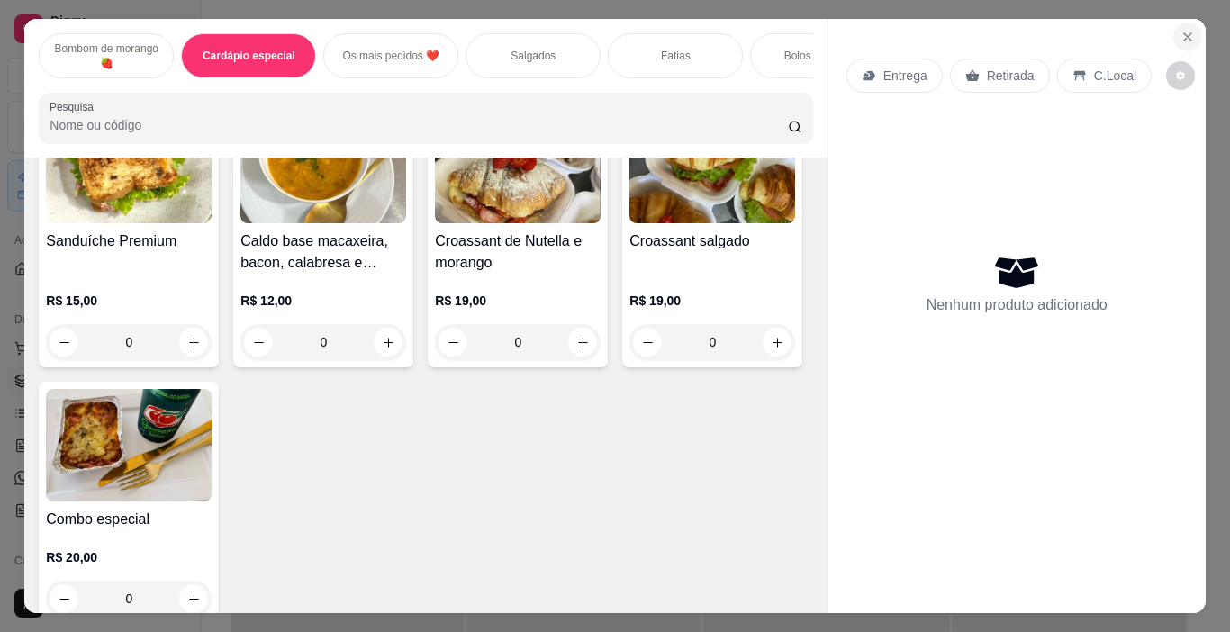
click at [1179, 38] on button "Close" at bounding box center [1187, 37] width 29 height 29
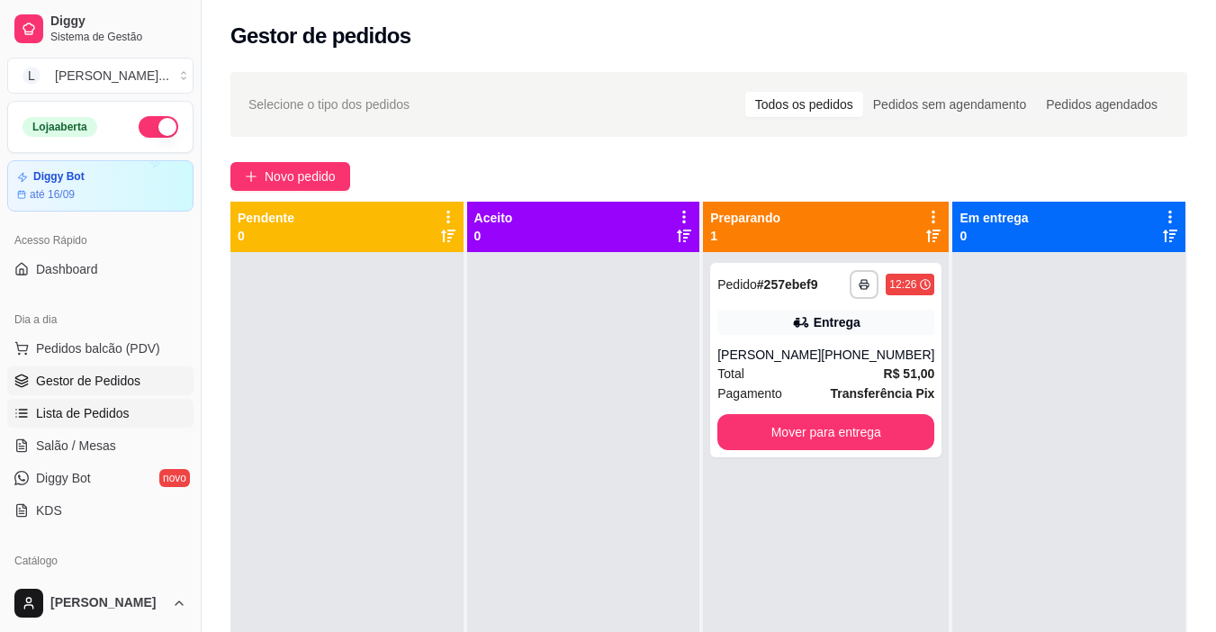
click at [121, 413] on span "Lista de Pedidos" at bounding box center [83, 413] width 94 height 18
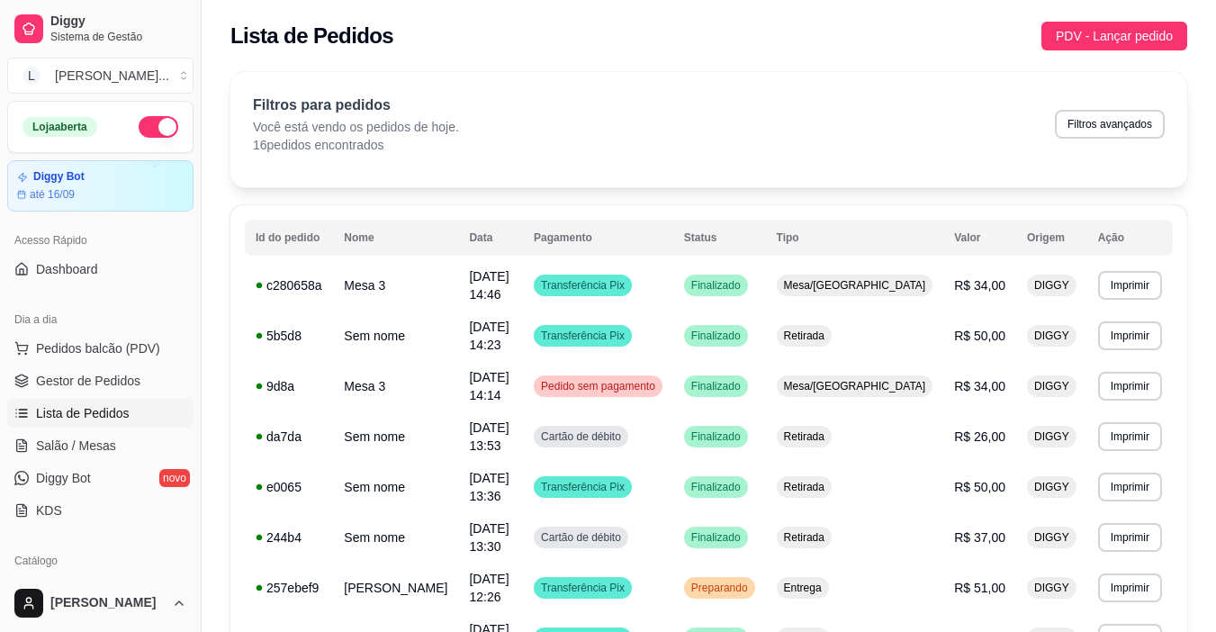
click at [82, 421] on span "Lista de Pedidos" at bounding box center [83, 413] width 94 height 18
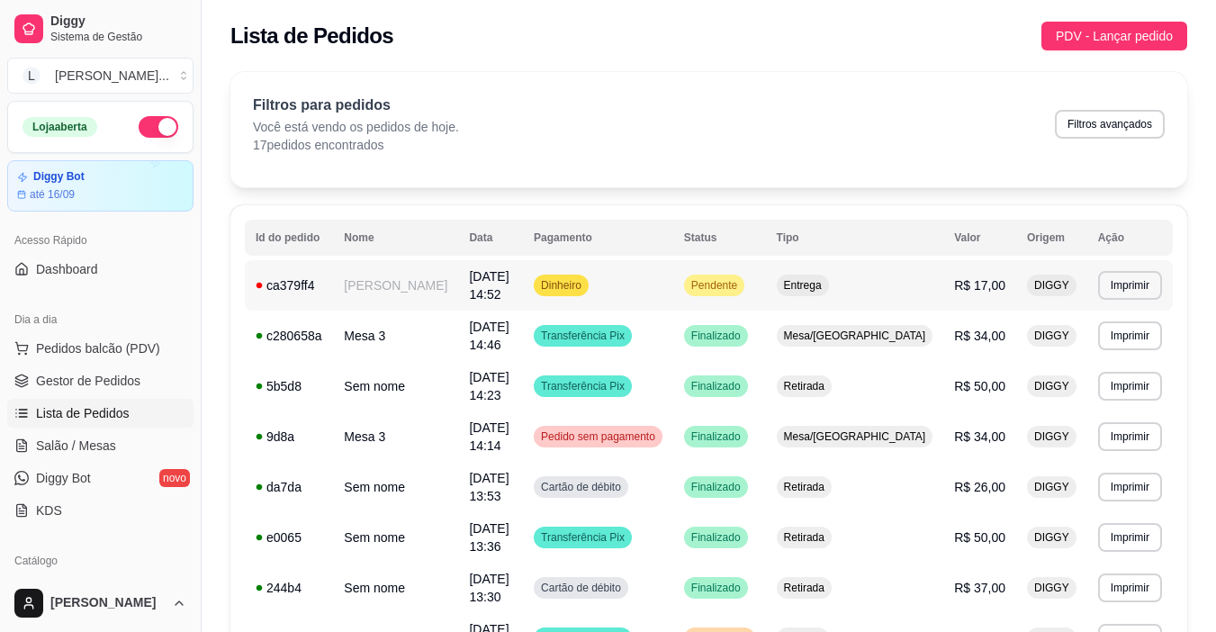
click at [435, 283] on td "[PERSON_NAME]" at bounding box center [395, 285] width 125 height 50
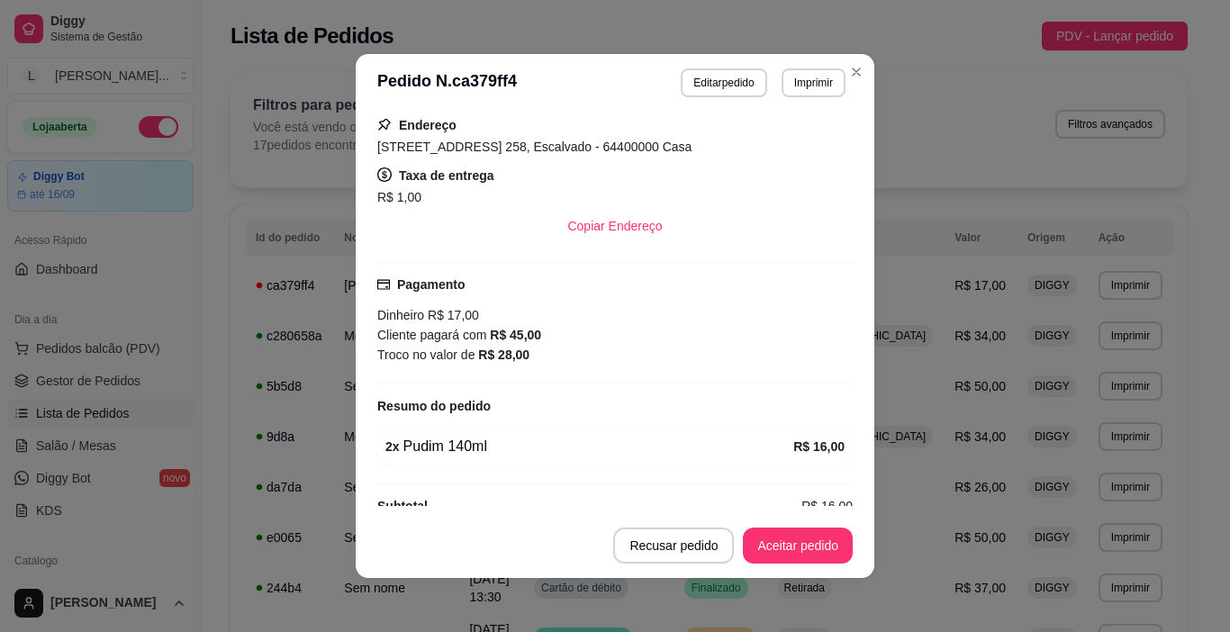
scroll to position [352, 0]
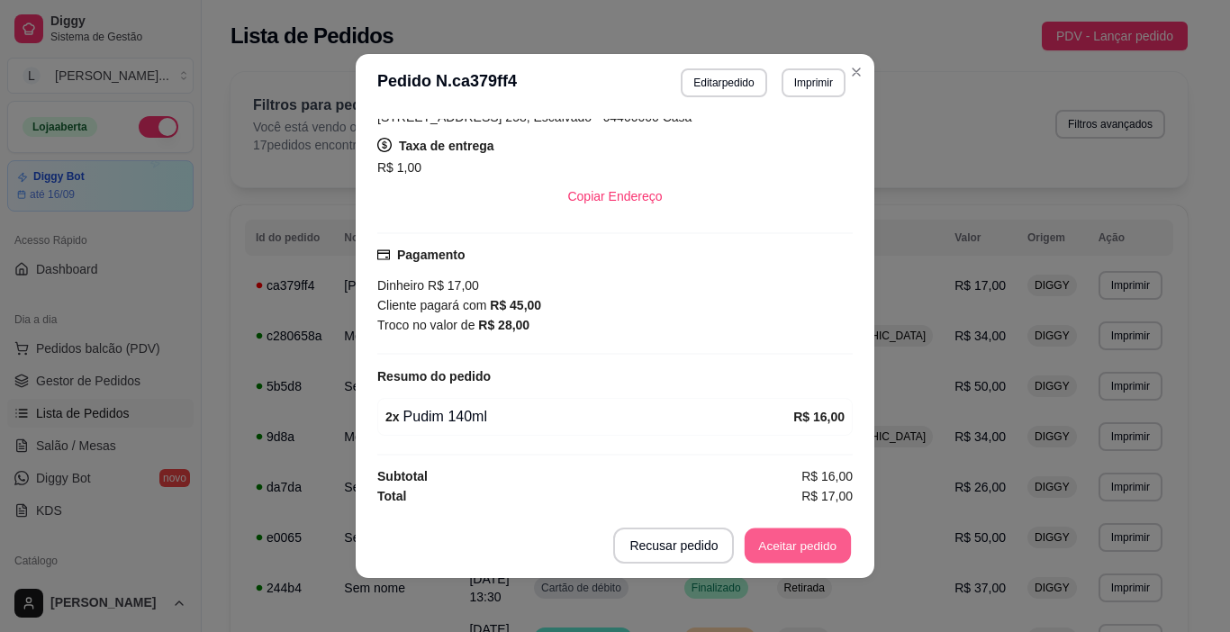
click at [800, 553] on button "Aceitar pedido" at bounding box center [797, 545] width 106 height 35
click at [800, 553] on button "Mover para preparo" at bounding box center [783, 545] width 140 height 36
click at [821, 79] on button "Imprimir" at bounding box center [813, 82] width 64 height 29
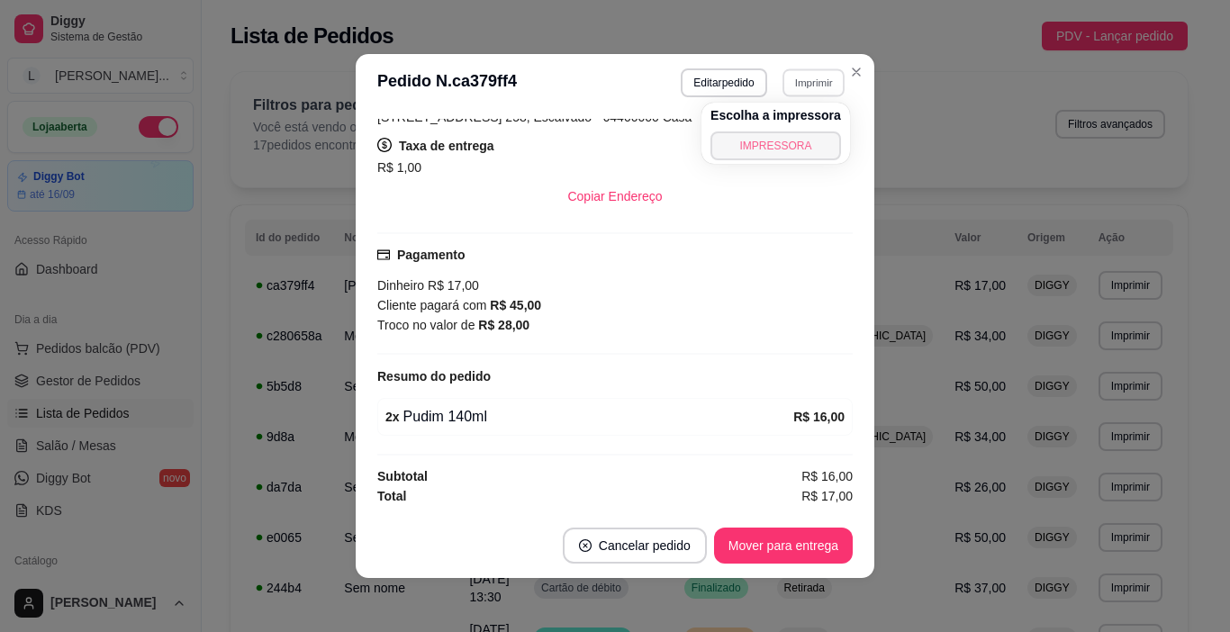
click at [785, 135] on button "IMPRESSORA" at bounding box center [775, 145] width 131 height 29
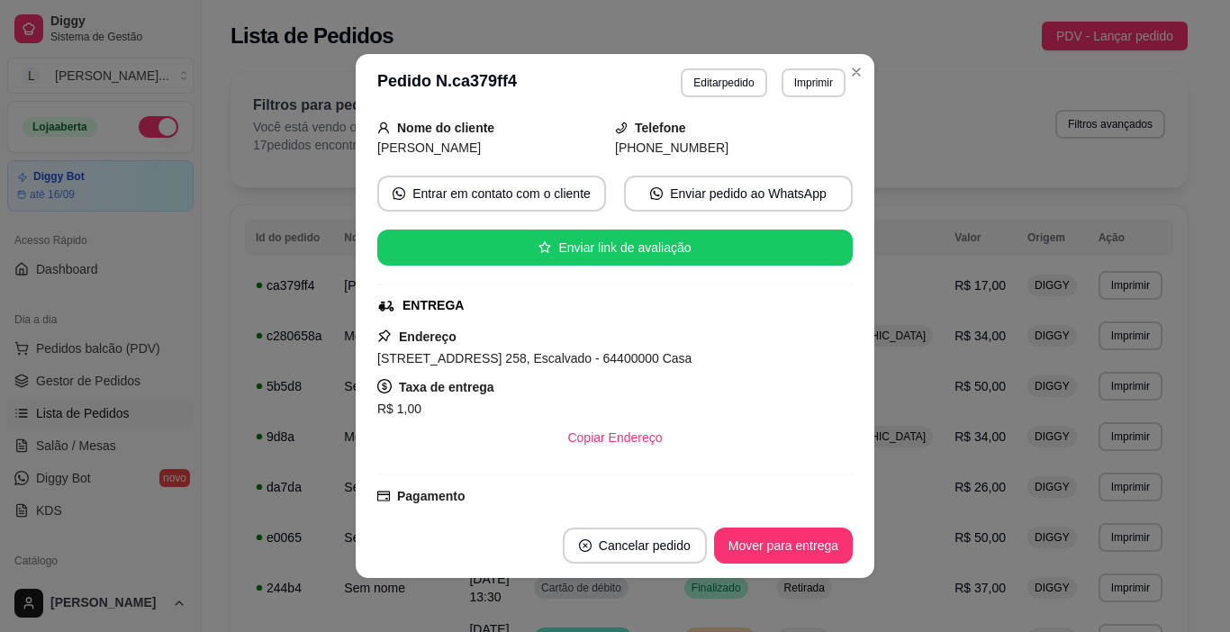
scroll to position [0, 0]
